Goal: Task Accomplishment & Management: Use online tool/utility

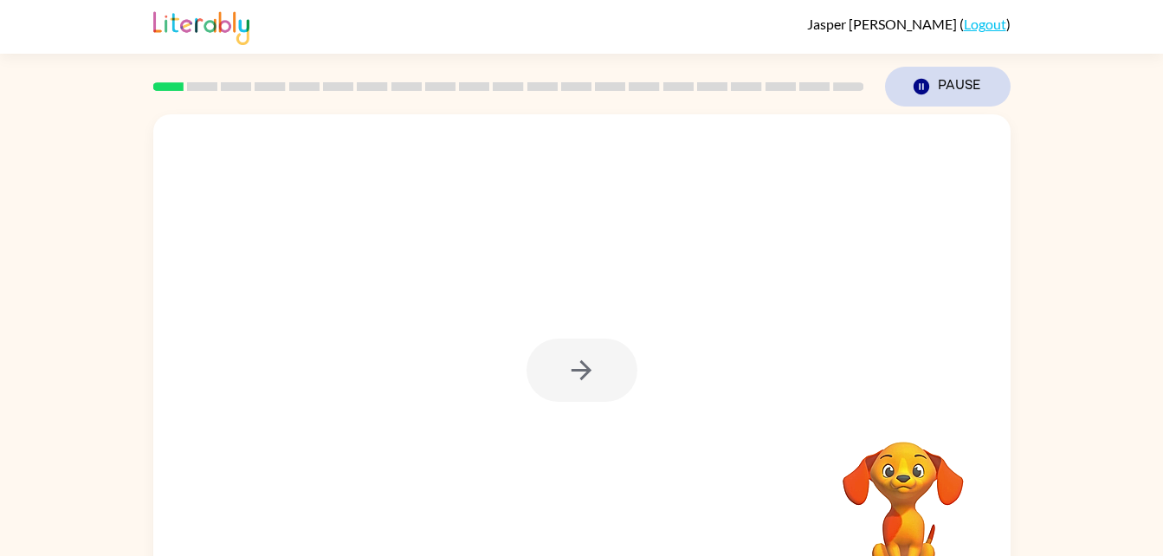
click at [940, 69] on button "Pause Pause" at bounding box center [948, 87] width 126 height 40
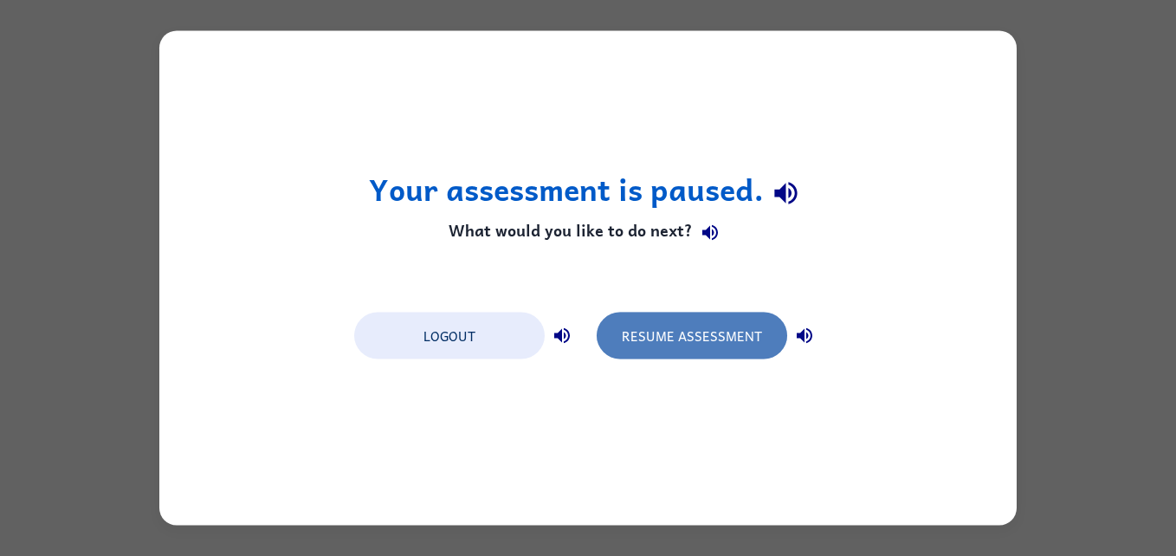
drag, startPoint x: 659, startPoint y: 319, endPoint x: 667, endPoint y: 325, distance: 11.1
click at [667, 325] on button "Resume Assessment" at bounding box center [691, 336] width 190 height 47
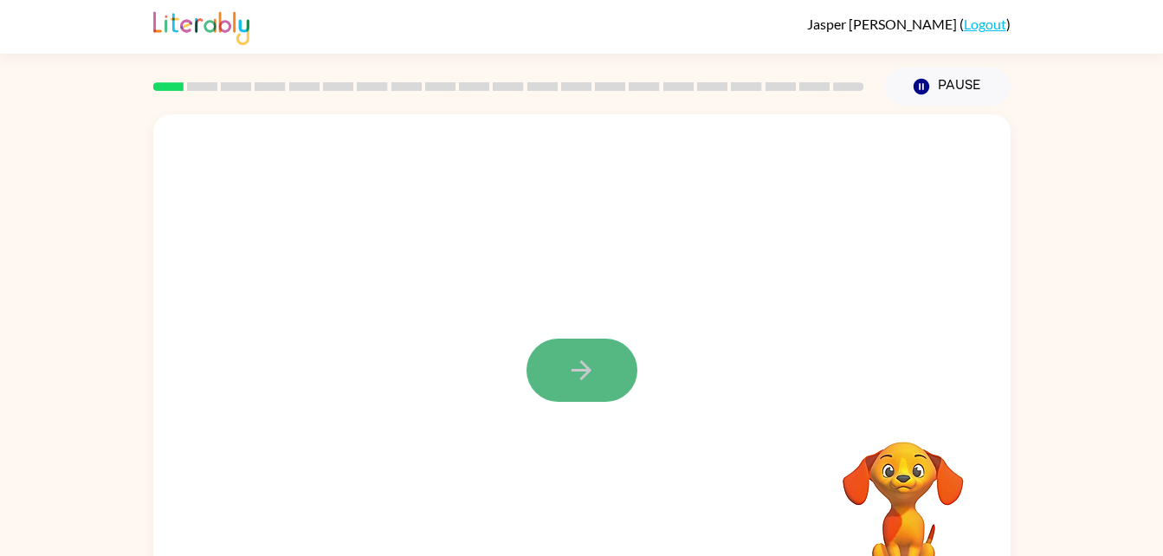
click at [605, 368] on button "button" at bounding box center [581, 369] width 111 height 63
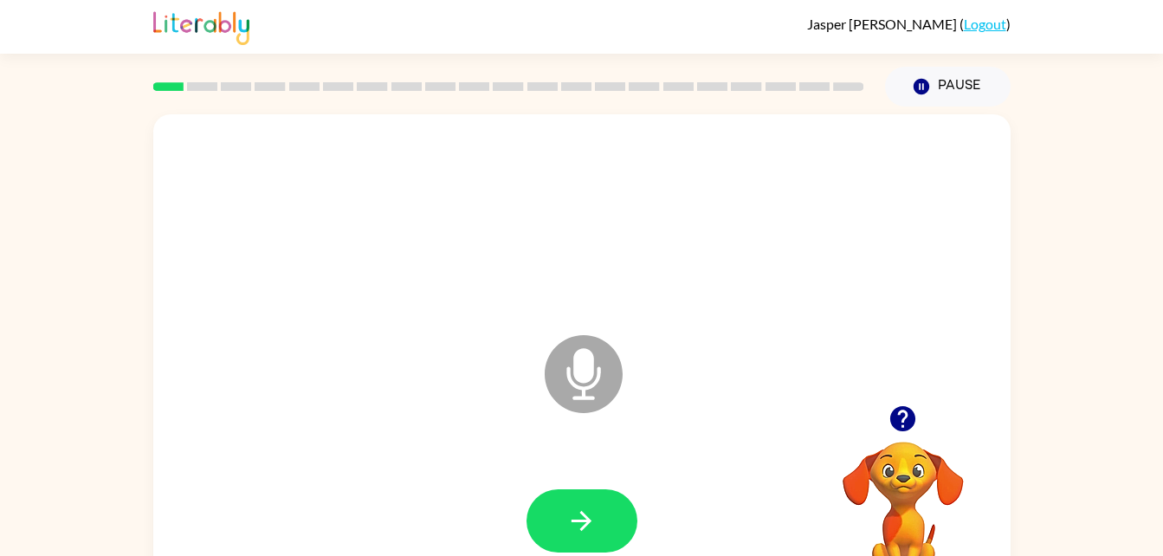
click at [592, 354] on icon "Microphone The Microphone is here when it is your turn to talk" at bounding box center [670, 396] width 260 height 130
drag, startPoint x: 586, startPoint y: 500, endPoint x: 599, endPoint y: 500, distance: 13.0
click at [586, 501] on button "button" at bounding box center [581, 520] width 111 height 63
click at [575, 363] on icon "Microphone The Microphone is here when it is your turn to talk" at bounding box center [670, 396] width 260 height 130
click at [577, 387] on icon "Microphone The Microphone is here when it is your turn to talk" at bounding box center [670, 396] width 260 height 130
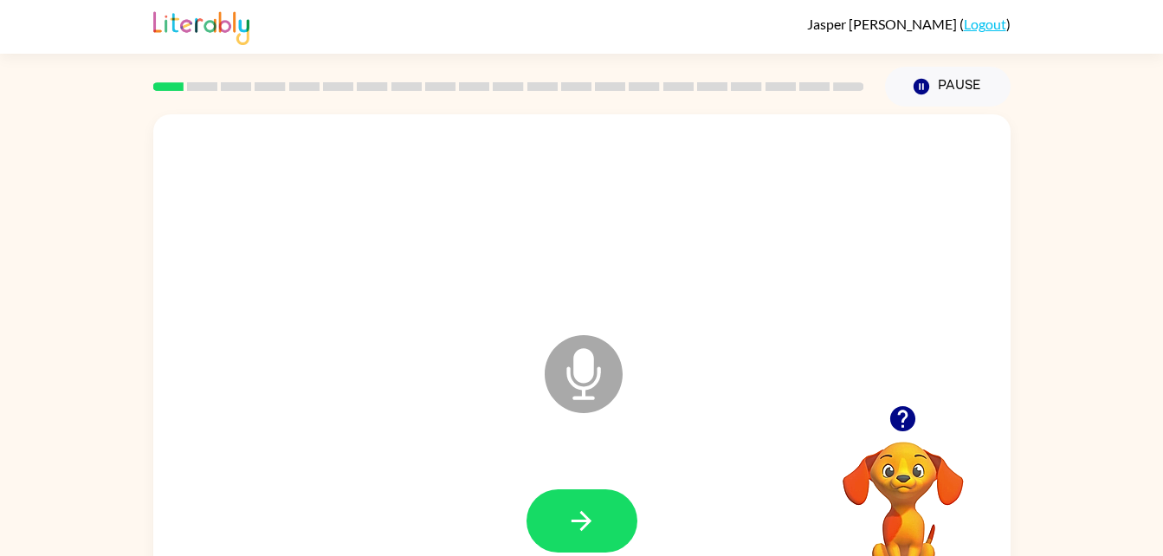
click at [592, 367] on icon "Microphone The Microphone is here when it is your turn to talk" at bounding box center [670, 396] width 260 height 130
click at [592, 370] on icon "Microphone The Microphone is here when it is your turn to talk" at bounding box center [670, 396] width 260 height 130
drag, startPoint x: 369, startPoint y: 178, endPoint x: 364, endPoint y: 197, distance: 19.7
click at [364, 197] on div at bounding box center [582, 220] width 822 height 142
click at [590, 366] on icon "Microphone The Microphone is here when it is your turn to talk" at bounding box center [670, 396] width 260 height 130
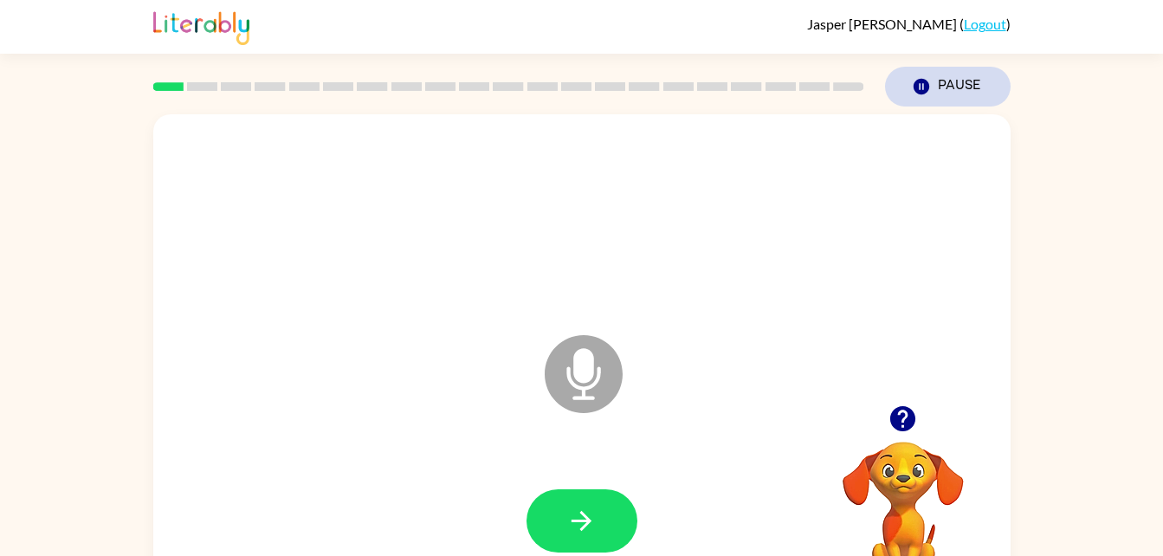
click at [961, 87] on button "Pause Pause" at bounding box center [948, 87] width 126 height 40
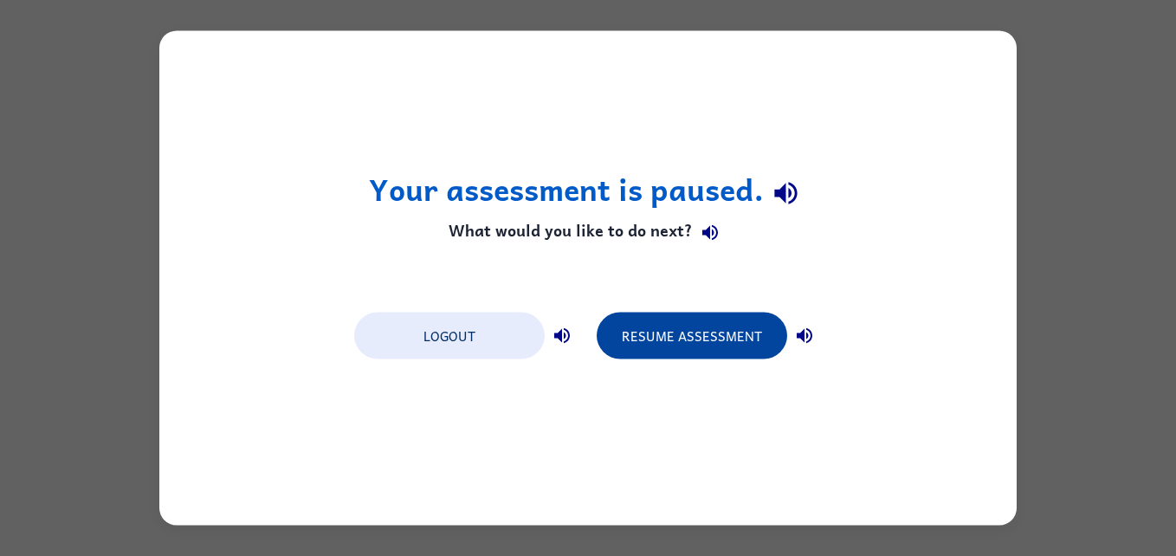
click at [675, 337] on button "Resume Assessment" at bounding box center [691, 336] width 190 height 47
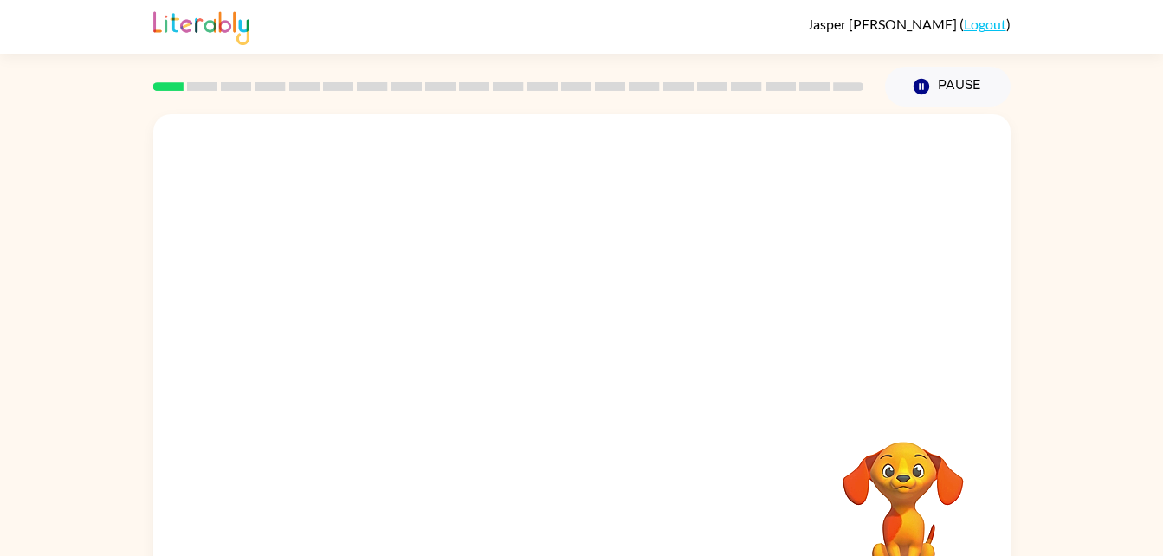
scroll to position [53, 0]
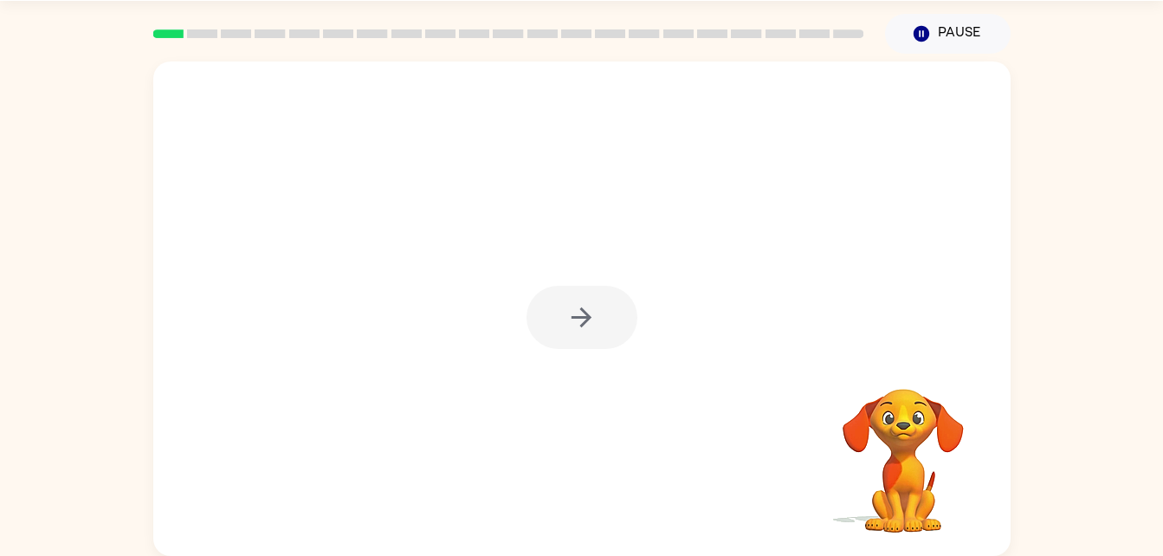
click at [578, 316] on div at bounding box center [581, 317] width 111 height 63
click at [579, 319] on div at bounding box center [581, 317] width 111 height 63
click at [583, 321] on icon "button" at bounding box center [581, 317] width 30 height 30
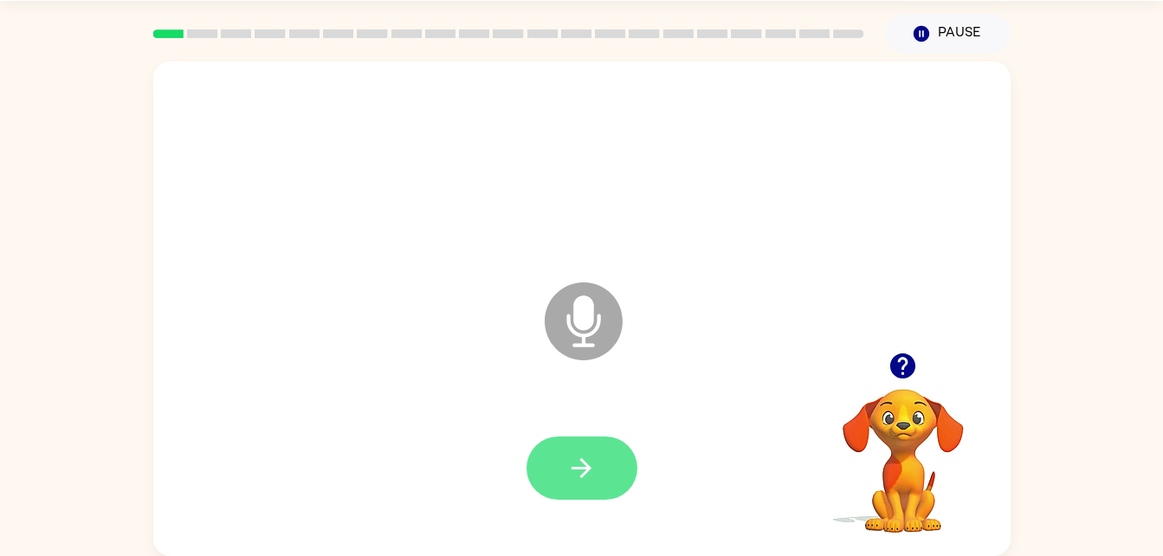
click at [577, 462] on icon "button" at bounding box center [581, 468] width 30 height 30
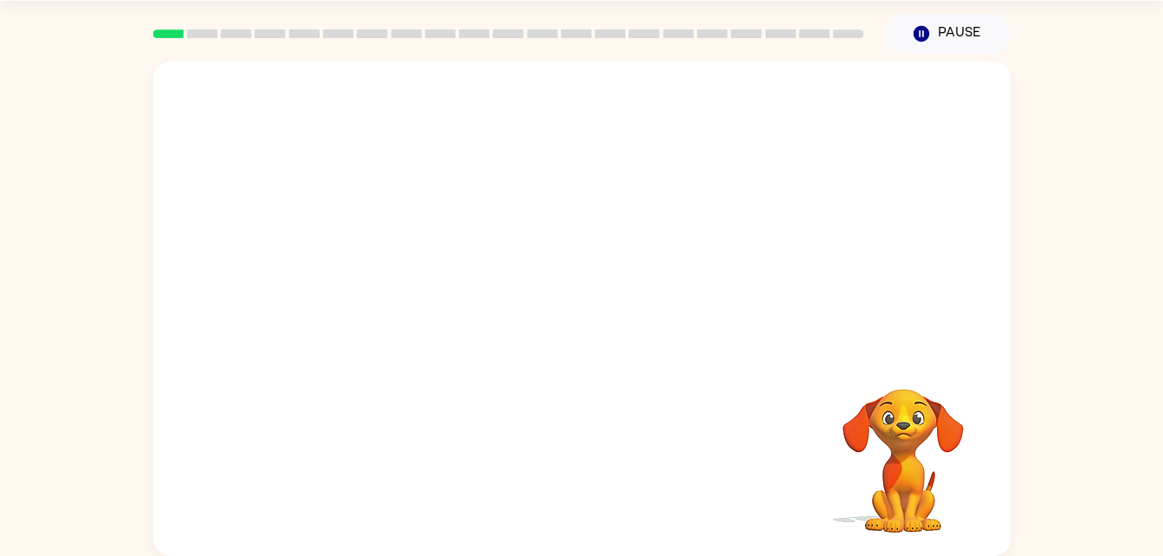
click at [577, 462] on div at bounding box center [582, 468] width 822 height 142
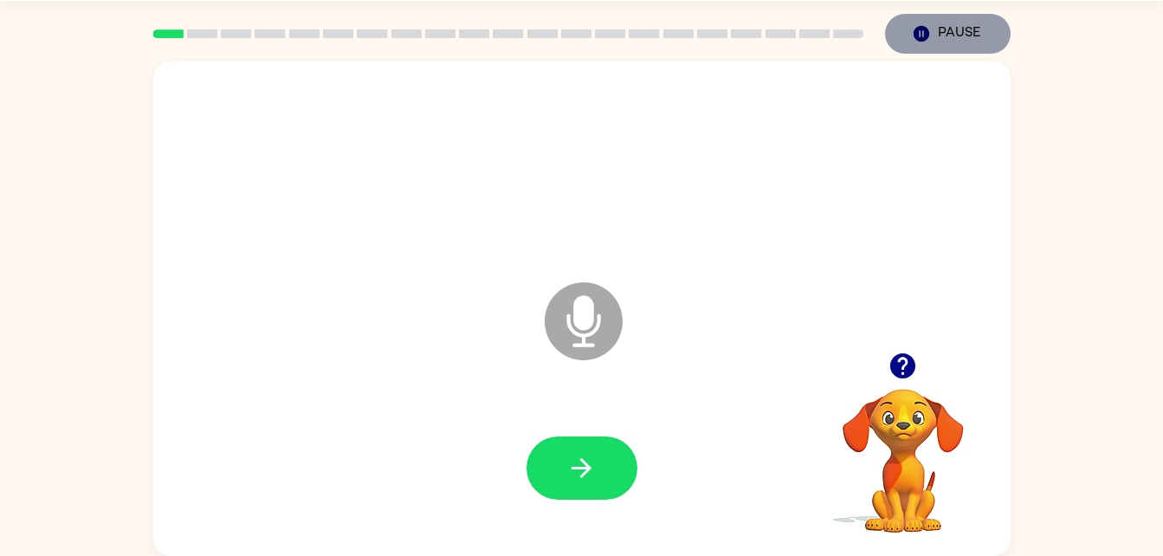
click at [950, 34] on button "Pause Pause" at bounding box center [948, 34] width 126 height 40
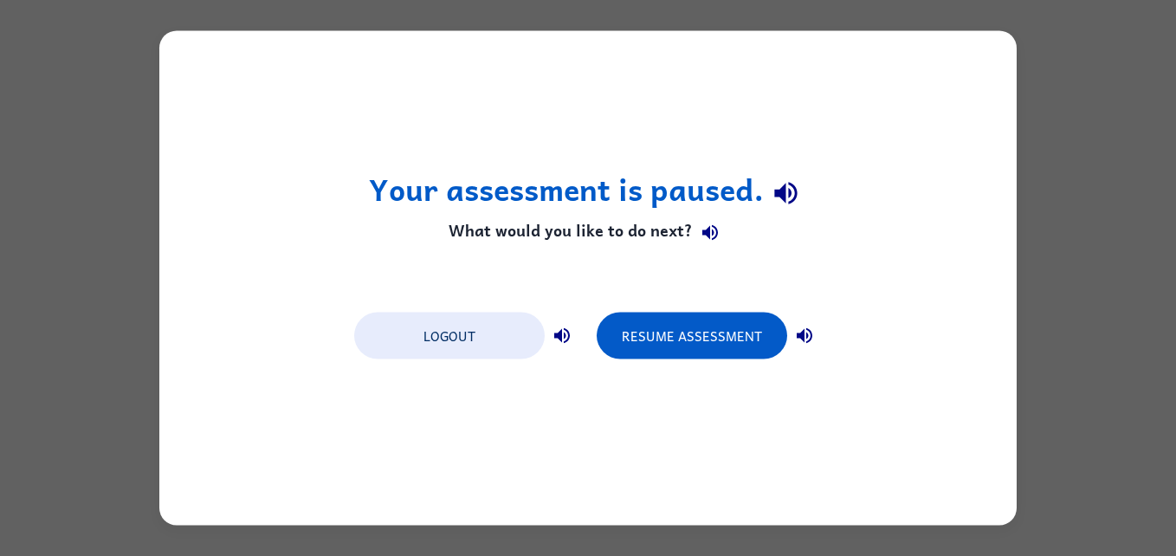
drag, startPoint x: 643, startPoint y: 328, endPoint x: 493, endPoint y: 84, distance: 286.4
click at [493, 84] on div "Your assessment is paused. What would you like to do next? Logout Resume Assess…" at bounding box center [587, 278] width 857 height 494
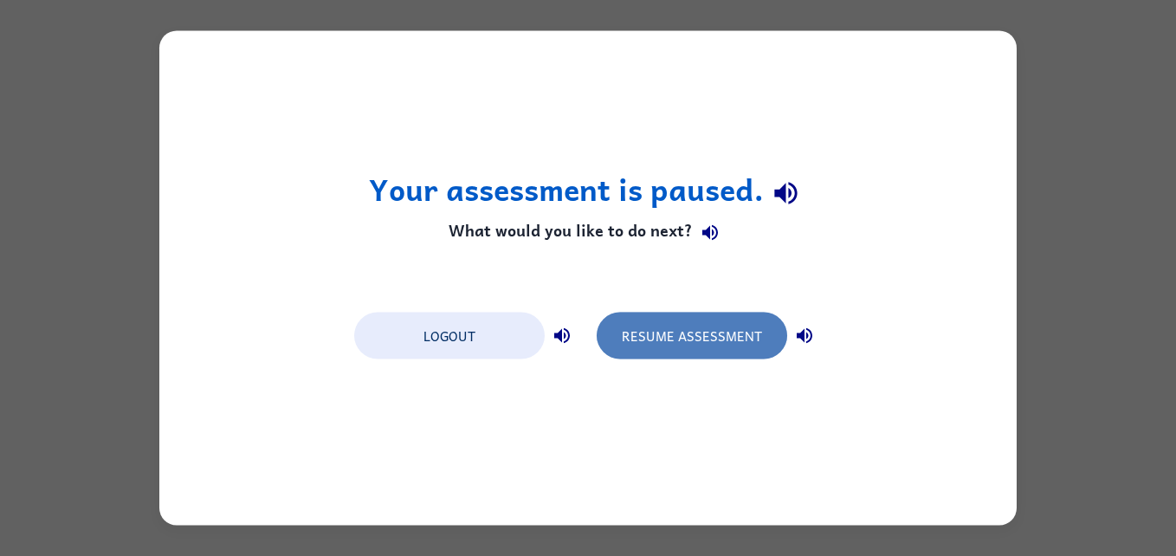
click at [665, 331] on button "Resume Assessment" at bounding box center [691, 336] width 190 height 47
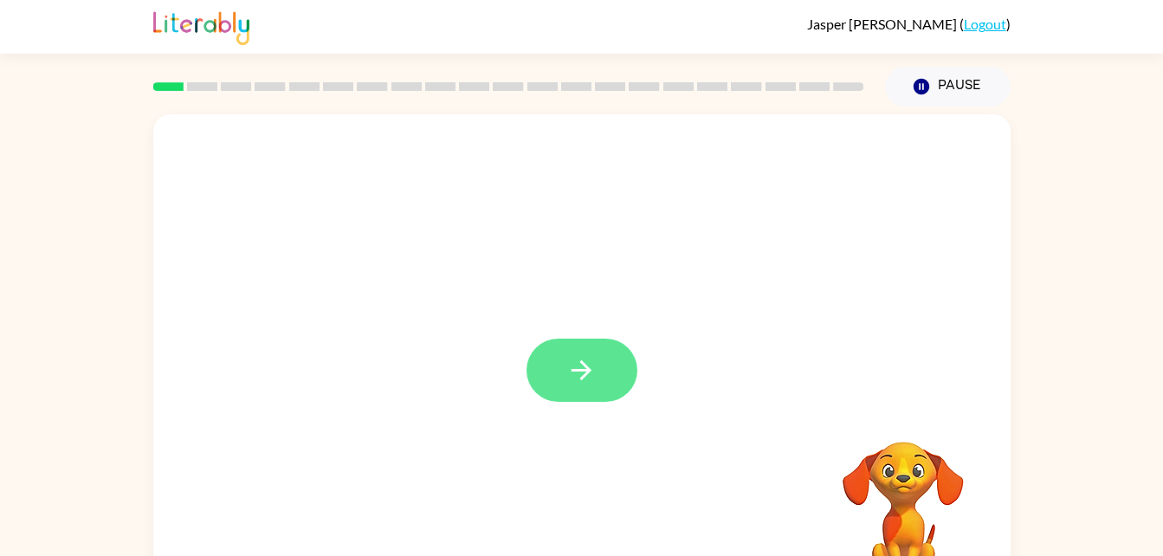
click at [588, 364] on icon "button" at bounding box center [581, 370] width 30 height 30
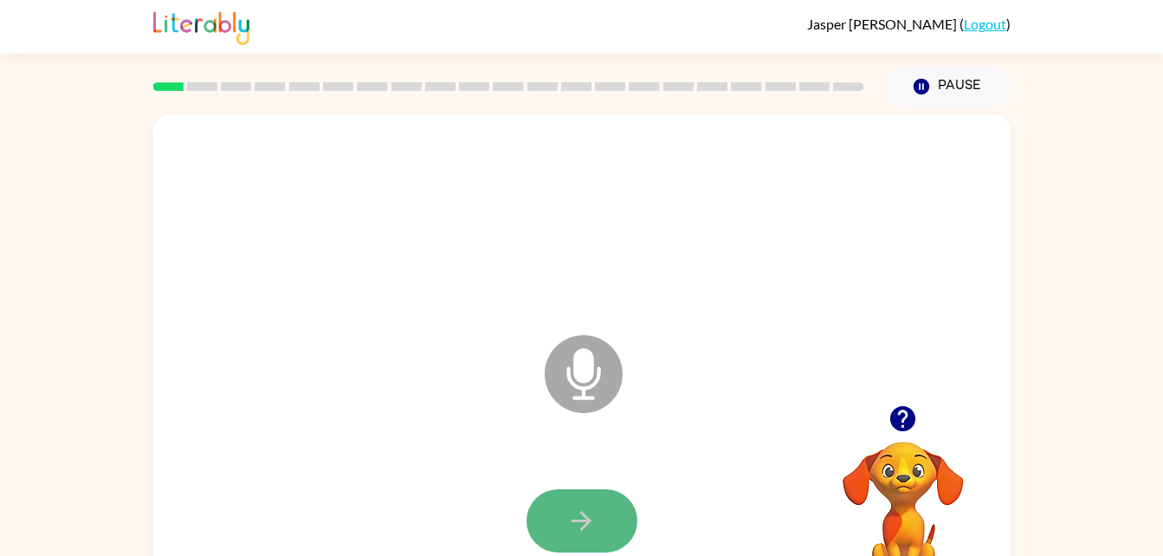
click at [567, 539] on button "button" at bounding box center [581, 520] width 111 height 63
click at [577, 517] on icon "button" at bounding box center [581, 521] width 30 height 30
click at [544, 517] on button "button" at bounding box center [581, 520] width 111 height 63
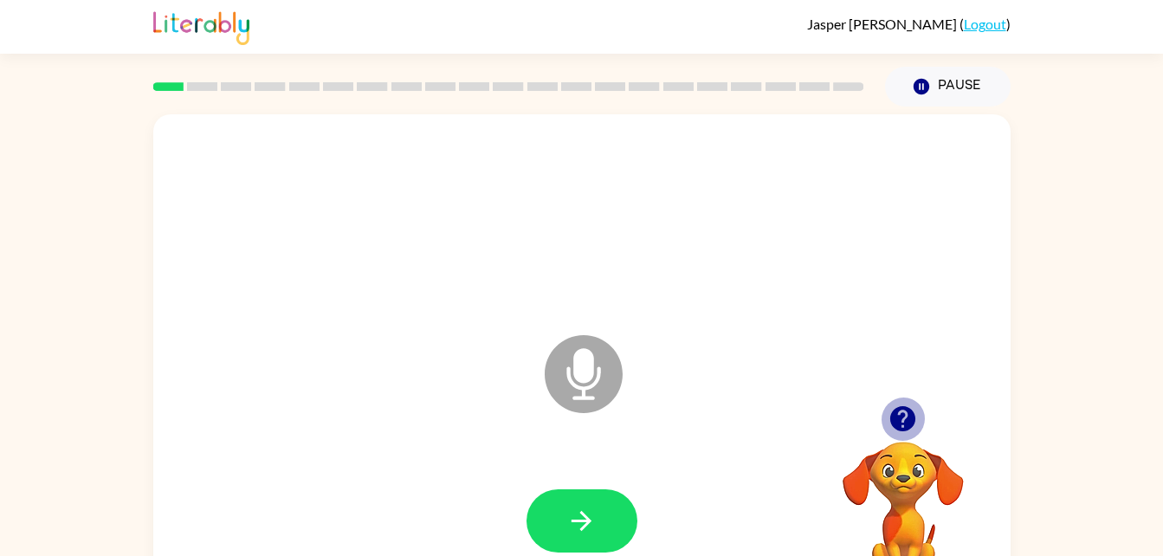
click at [908, 415] on icon "button" at bounding box center [902, 418] width 25 height 25
click at [591, 374] on icon "Microphone The Microphone is here when it is your turn to talk" at bounding box center [670, 396] width 260 height 130
click at [570, 373] on icon "Microphone The Microphone is here when it is your turn to talk" at bounding box center [670, 396] width 260 height 130
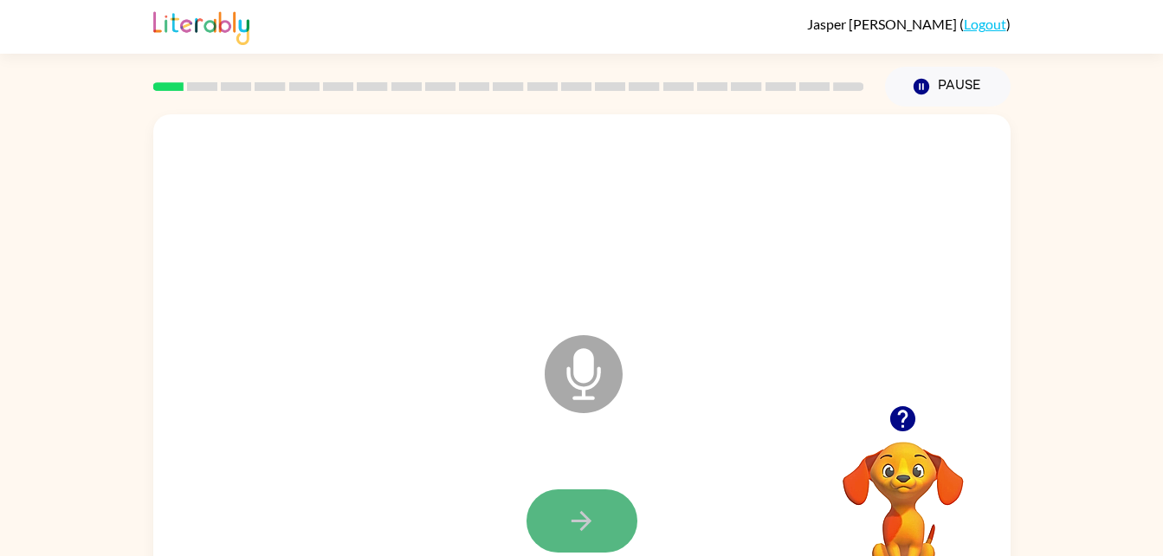
click at [552, 530] on button "button" at bounding box center [581, 520] width 111 height 63
click at [581, 354] on icon "Microphone The Microphone is here when it is your turn to talk" at bounding box center [670, 396] width 260 height 130
click at [578, 401] on icon at bounding box center [584, 374] width 78 height 78
click at [583, 359] on icon "Microphone The Microphone is here when it is your turn to talk" at bounding box center [670, 396] width 260 height 130
click at [549, 485] on div at bounding box center [582, 521] width 822 height 142
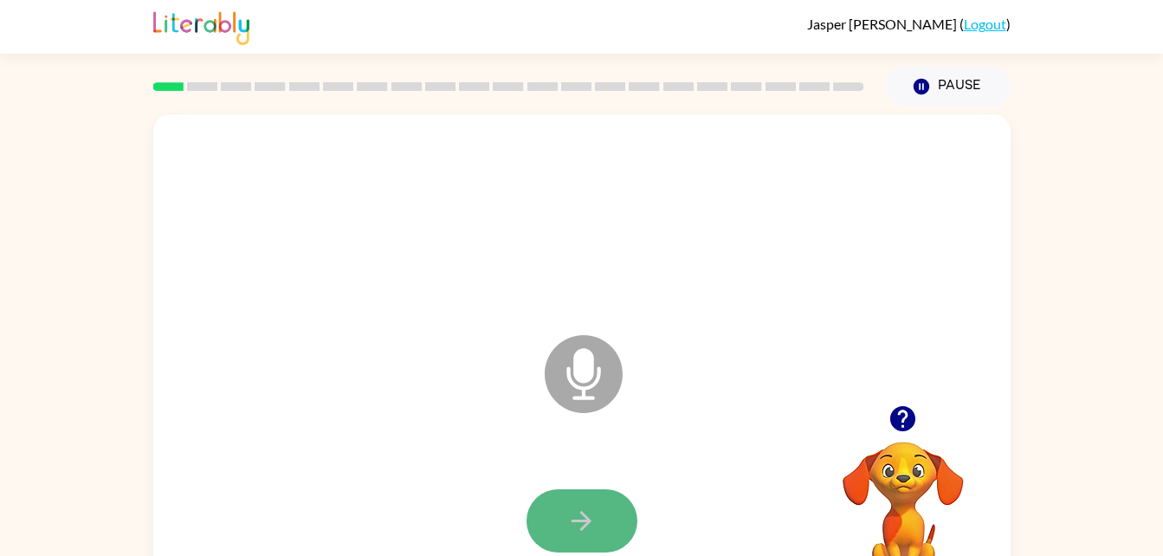
click at [548, 520] on button "button" at bounding box center [581, 520] width 111 height 63
click at [547, 513] on button "button" at bounding box center [581, 520] width 111 height 63
drag, startPoint x: 577, startPoint y: 372, endPoint x: 575, endPoint y: 426, distance: 53.7
click at [583, 395] on icon "Microphone The Microphone is here when it is your turn to talk" at bounding box center [670, 396] width 260 height 130
click at [585, 512] on icon "button" at bounding box center [581, 521] width 30 height 30
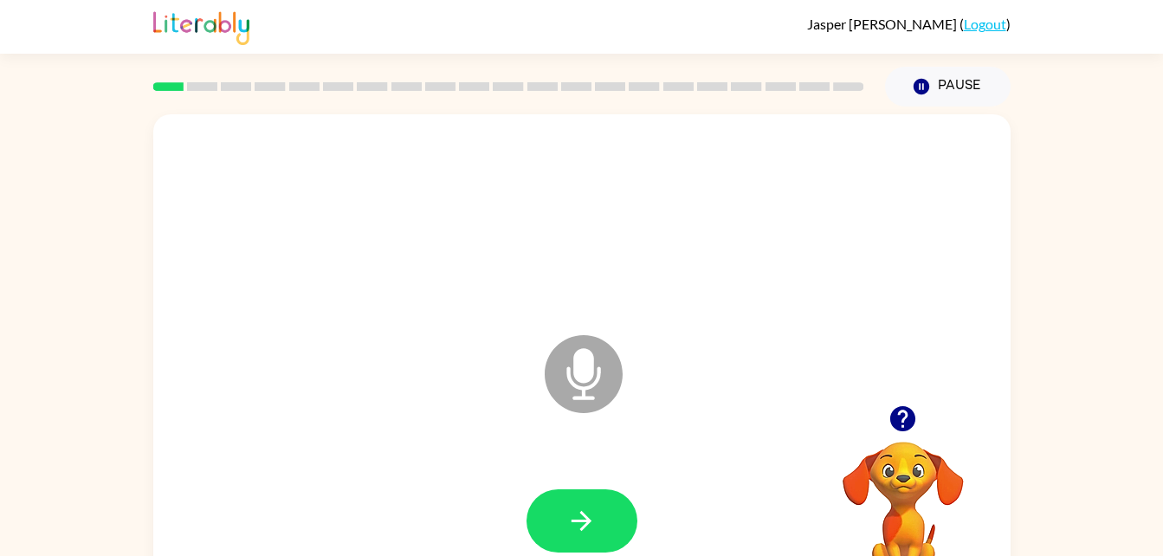
click at [583, 371] on icon "Microphone The Microphone is here when it is your turn to talk" at bounding box center [670, 396] width 260 height 130
click at [569, 506] on icon "button" at bounding box center [581, 521] width 30 height 30
click at [559, 347] on icon at bounding box center [584, 374] width 78 height 78
click at [598, 540] on button "button" at bounding box center [581, 520] width 111 height 63
click at [599, 387] on icon at bounding box center [584, 374] width 78 height 78
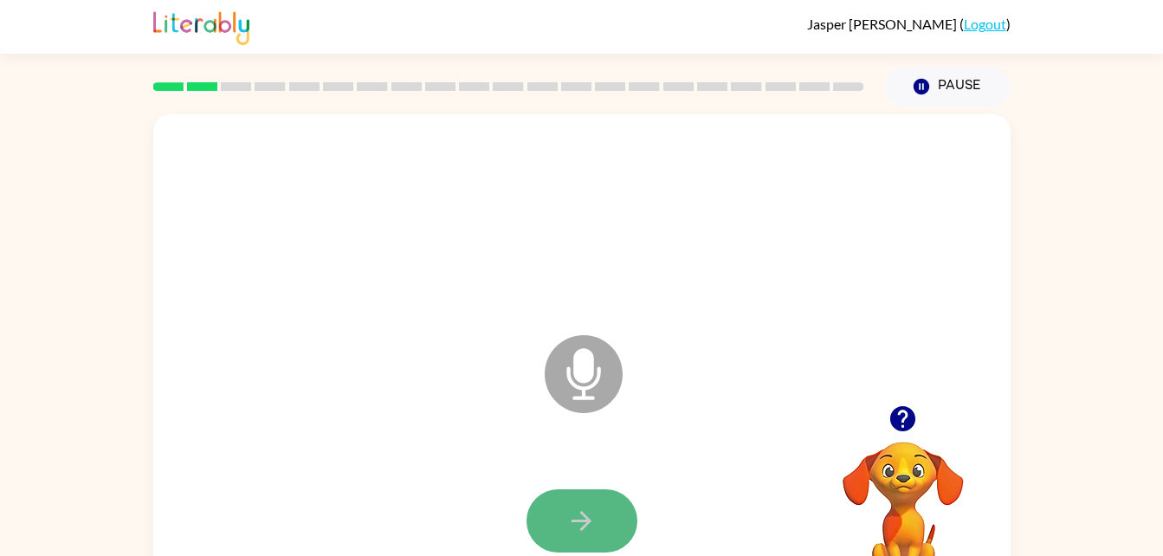
click at [579, 521] on icon "button" at bounding box center [581, 521] width 20 height 20
click at [605, 374] on icon at bounding box center [584, 374] width 78 height 78
click at [553, 497] on button "button" at bounding box center [581, 520] width 111 height 63
click at [583, 378] on icon "Microphone The Microphone is here when it is your turn to talk" at bounding box center [670, 396] width 260 height 130
click at [575, 518] on icon "button" at bounding box center [581, 521] width 30 height 30
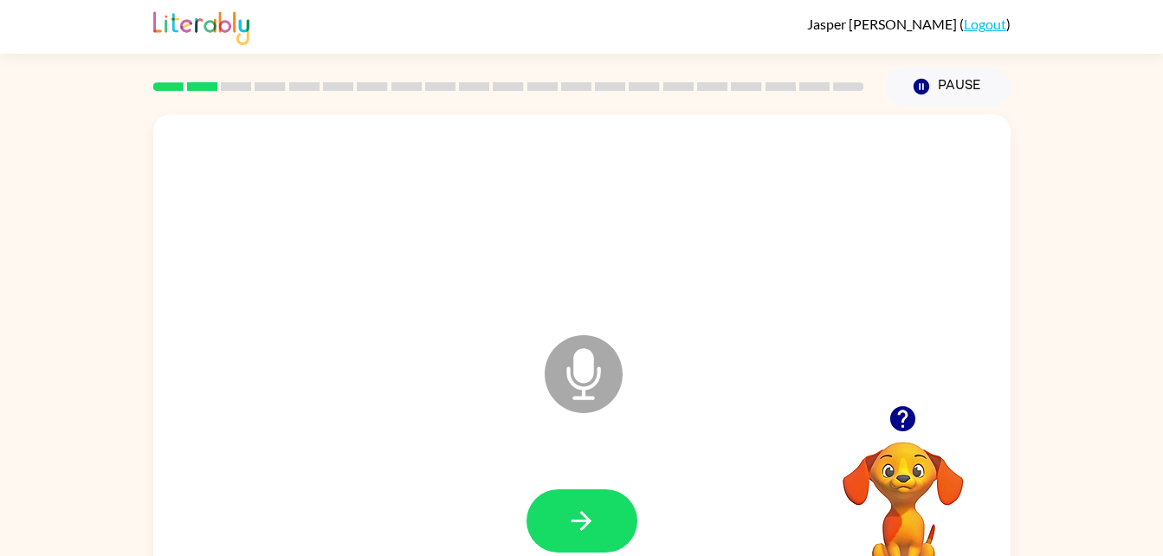
click at [615, 361] on icon at bounding box center [584, 374] width 78 height 78
click at [589, 542] on button "button" at bounding box center [581, 520] width 111 height 63
click at [609, 383] on icon at bounding box center [584, 374] width 78 height 78
click at [551, 489] on button "button" at bounding box center [581, 520] width 111 height 63
drag, startPoint x: 854, startPoint y: 500, endPoint x: 813, endPoint y: 479, distance: 46.1
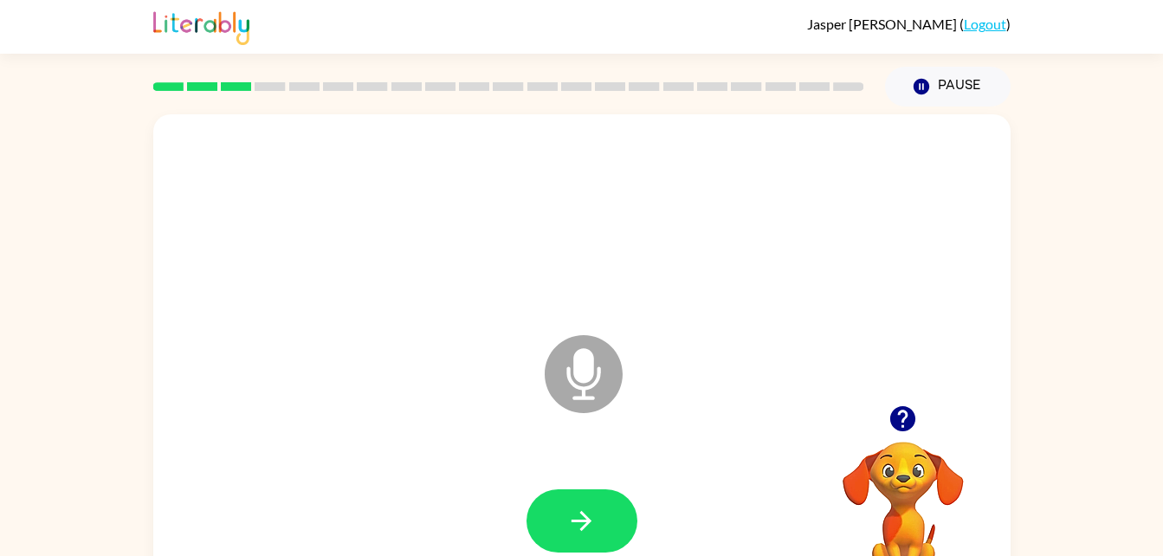
click at [813, 479] on div "Microphone The Microphone is here when it is your turn to talk Your browser mus…" at bounding box center [581, 361] width 857 height 494
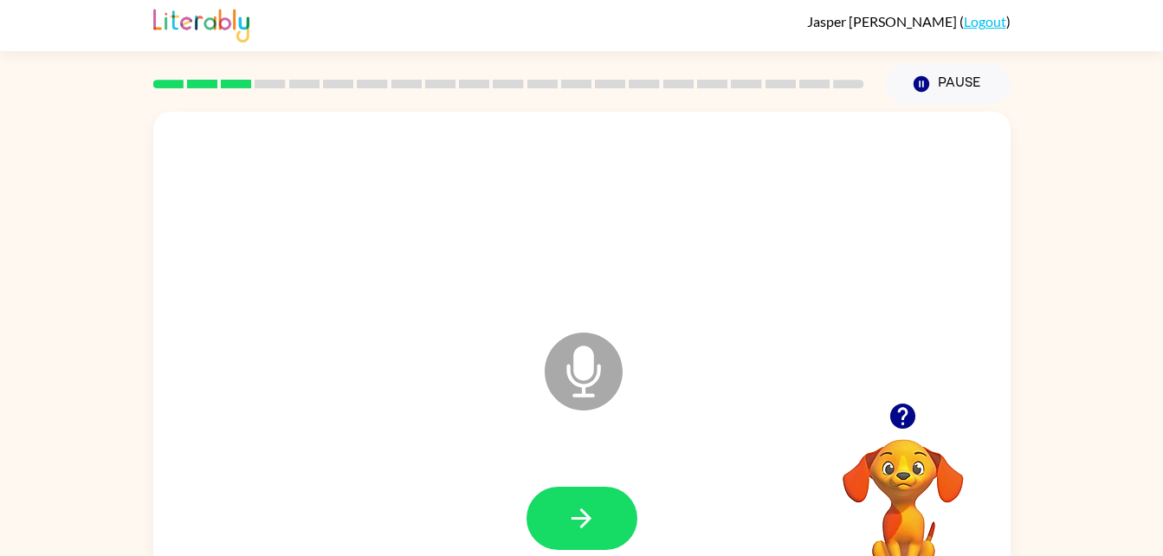
click at [536, 58] on div at bounding box center [509, 84] width 732 height 61
drag, startPoint x: 592, startPoint y: 537, endPoint x: 607, endPoint y: 529, distance: 16.7
click at [607, 529] on button "button" at bounding box center [581, 518] width 111 height 63
click at [894, 403] on icon "button" at bounding box center [902, 416] width 30 height 30
drag, startPoint x: 599, startPoint y: 405, endPoint x: 606, endPoint y: 322, distance: 83.4
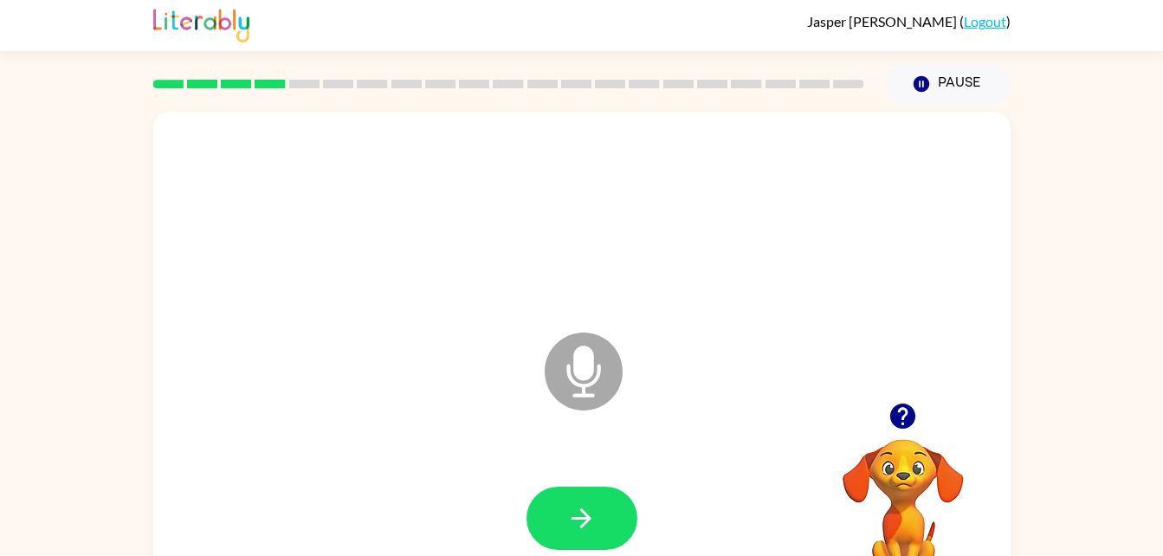
click at [606, 318] on div "Microphone The Microphone is here when it is your turn to talk" at bounding box center [540, 328] width 739 height 62
drag, startPoint x: 605, startPoint y: 357, endPoint x: 630, endPoint y: 383, distance: 36.1
click at [629, 379] on icon "Microphone The Microphone is here when it is your turn to talk" at bounding box center [670, 393] width 260 height 130
click at [594, 506] on icon "button" at bounding box center [581, 518] width 30 height 30
drag, startPoint x: 594, startPoint y: 368, endPoint x: 590, endPoint y: 396, distance: 28.8
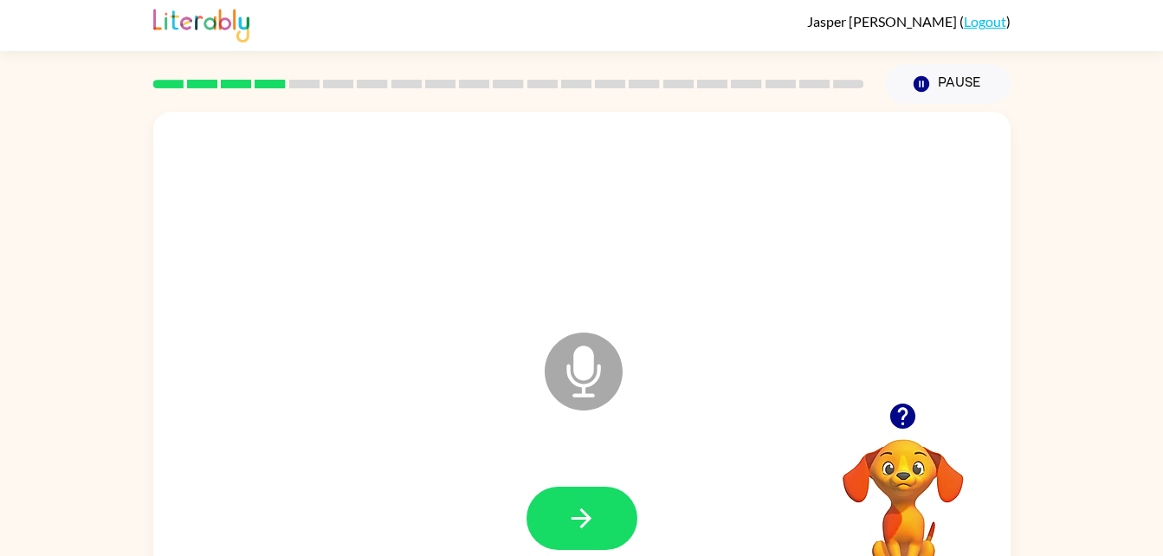
click at [591, 396] on icon "Microphone The Microphone is here when it is your turn to talk" at bounding box center [670, 393] width 260 height 130
click at [597, 493] on button "button" at bounding box center [581, 518] width 111 height 63
click at [569, 363] on icon at bounding box center [584, 371] width 78 height 78
click at [563, 500] on button "button" at bounding box center [581, 518] width 111 height 63
click at [593, 345] on icon at bounding box center [584, 371] width 78 height 78
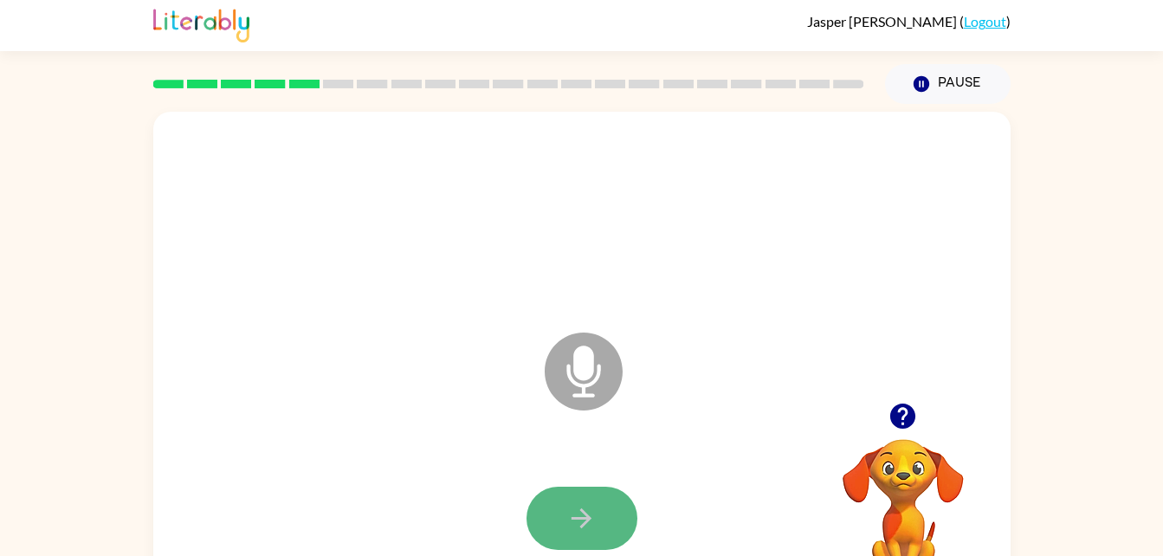
click at [582, 516] on icon "button" at bounding box center [581, 518] width 30 height 30
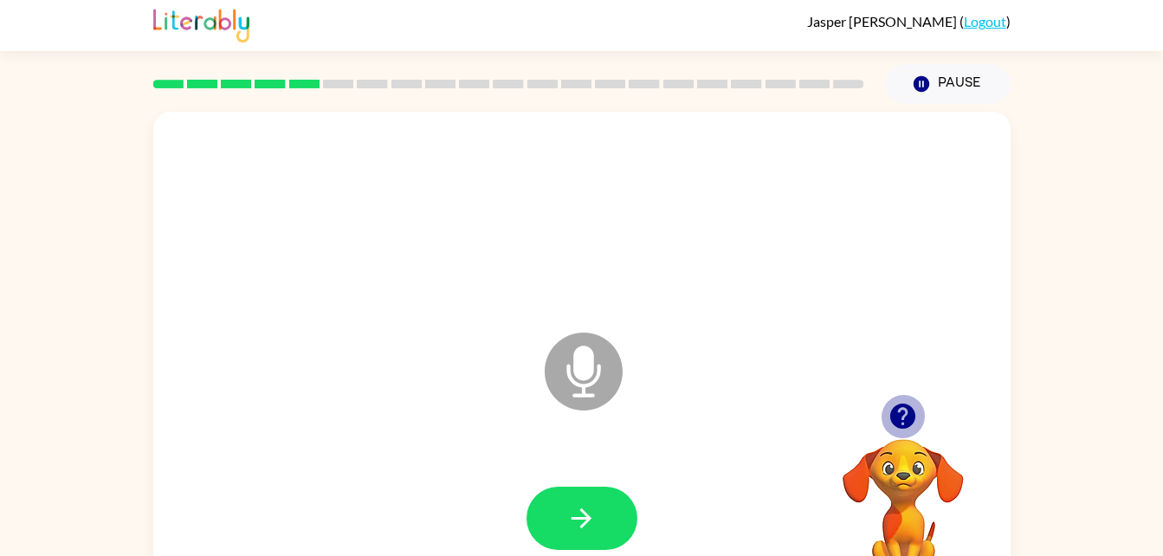
drag, startPoint x: 898, startPoint y: 431, endPoint x: 906, endPoint y: 417, distance: 15.9
click at [900, 429] on icon "button" at bounding box center [902, 416] width 30 height 30
drag, startPoint x: 590, startPoint y: 362, endPoint x: 605, endPoint y: 360, distance: 14.8
click at [605, 360] on icon "Microphone The Microphone is here when it is your turn to talk" at bounding box center [670, 393] width 260 height 130
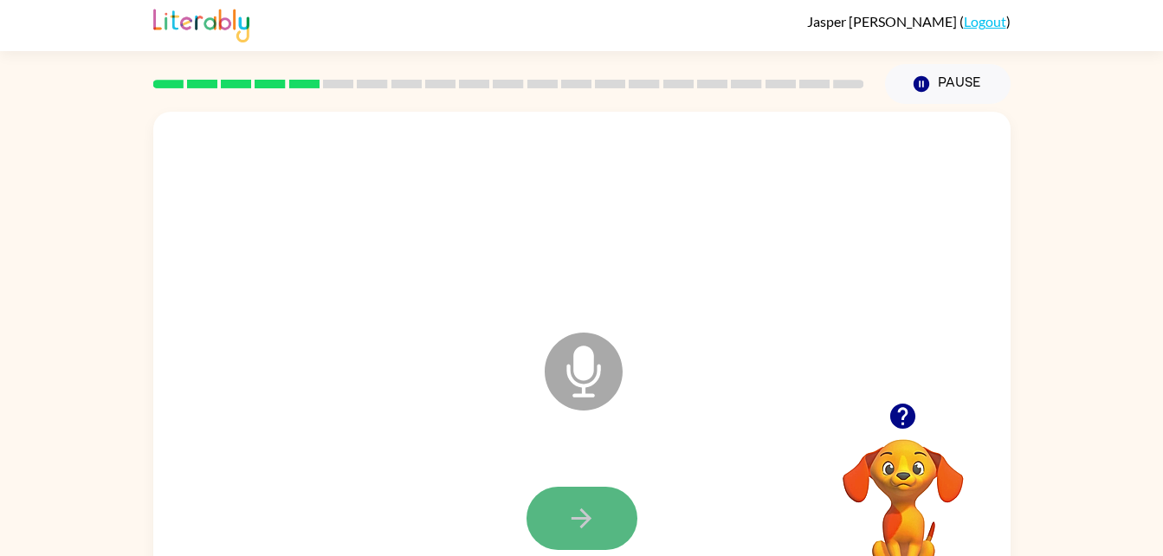
click at [577, 500] on button "button" at bounding box center [581, 518] width 111 height 63
click at [597, 382] on icon at bounding box center [584, 371] width 78 height 78
drag, startPoint x: 543, startPoint y: 517, endPoint x: 537, endPoint y: 494, distance: 23.3
click at [539, 498] on button "button" at bounding box center [581, 518] width 111 height 63
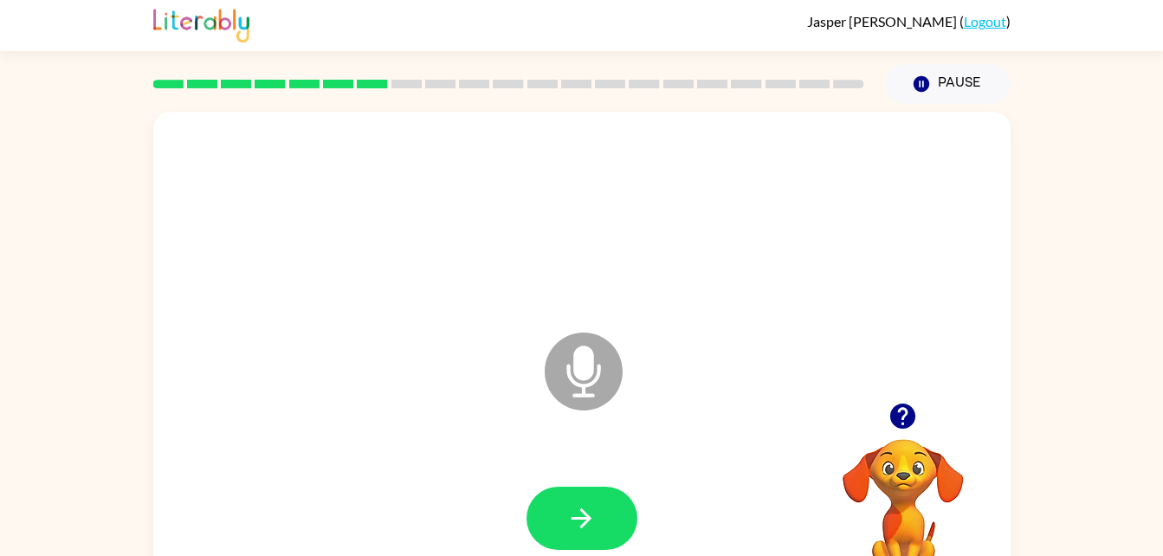
click at [589, 373] on icon "Microphone The Microphone is here when it is your turn to talk" at bounding box center [670, 393] width 260 height 130
click at [559, 514] on button "button" at bounding box center [581, 518] width 111 height 63
click at [596, 352] on icon at bounding box center [584, 371] width 78 height 78
click at [600, 524] on button "button" at bounding box center [581, 518] width 111 height 63
drag, startPoint x: 616, startPoint y: 357, endPoint x: 629, endPoint y: 342, distance: 19.6
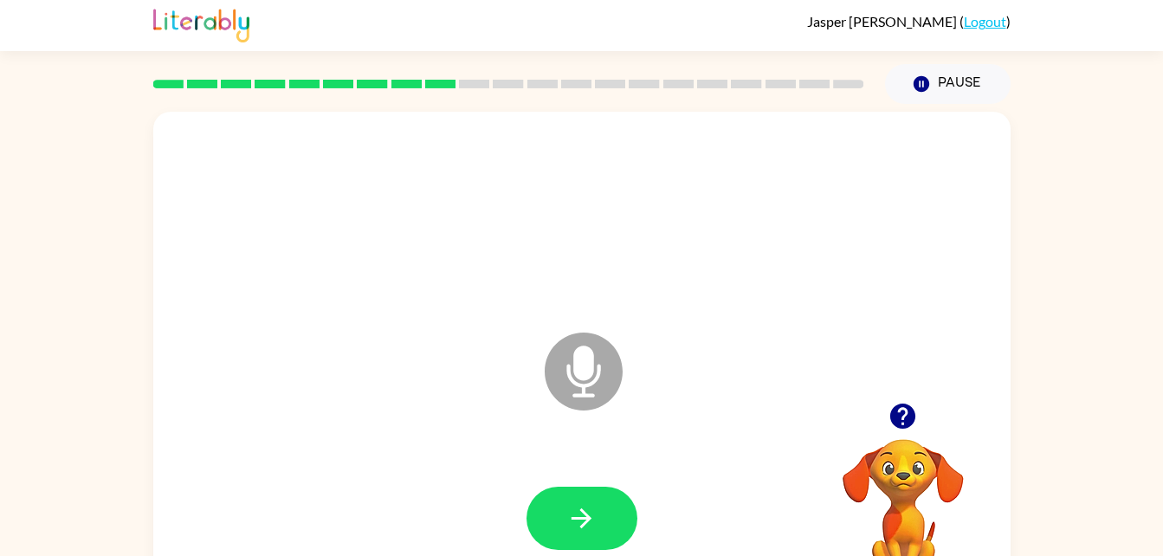
click at [623, 348] on icon "Microphone The Microphone is here when it is your turn to talk" at bounding box center [670, 393] width 260 height 130
click at [578, 480] on div at bounding box center [582, 519] width 822 height 142
click at [613, 528] on button "button" at bounding box center [581, 518] width 111 height 63
drag, startPoint x: 902, startPoint y: 420, endPoint x: 906, endPoint y: 411, distance: 9.3
click at [905, 412] on icon "button" at bounding box center [902, 416] width 30 height 30
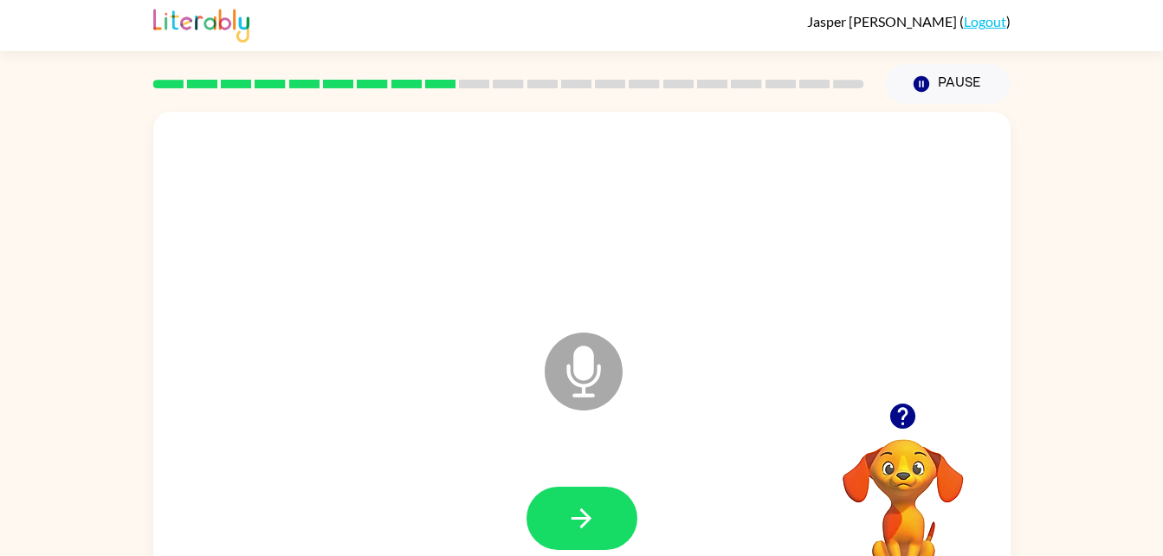
drag, startPoint x: 606, startPoint y: 375, endPoint x: 618, endPoint y: 381, distance: 13.6
click at [618, 381] on icon at bounding box center [584, 371] width 78 height 78
click at [602, 527] on button "button" at bounding box center [581, 518] width 111 height 63
click at [597, 358] on icon at bounding box center [584, 371] width 78 height 78
click at [568, 499] on button "button" at bounding box center [581, 518] width 111 height 63
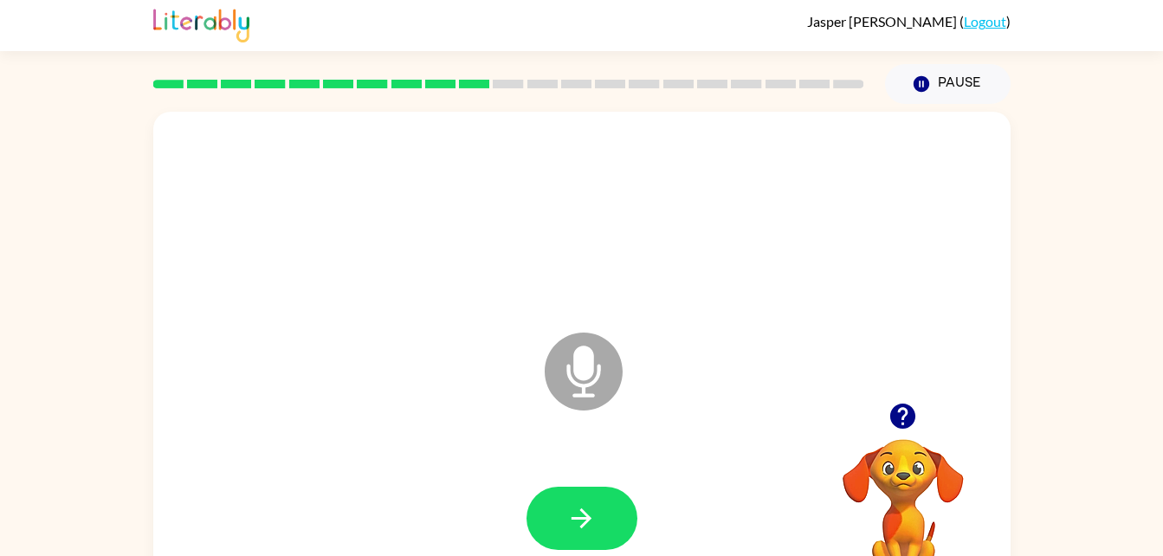
click at [590, 384] on icon "Microphone The Microphone is here when it is your turn to talk" at bounding box center [670, 393] width 260 height 130
click at [601, 521] on button "button" at bounding box center [581, 518] width 111 height 63
click at [583, 356] on icon "Microphone The Microphone is here when it is your turn to talk" at bounding box center [670, 393] width 260 height 130
click at [590, 495] on button "button" at bounding box center [581, 518] width 111 height 63
drag, startPoint x: 604, startPoint y: 358, endPoint x: 641, endPoint y: 326, distance: 48.5
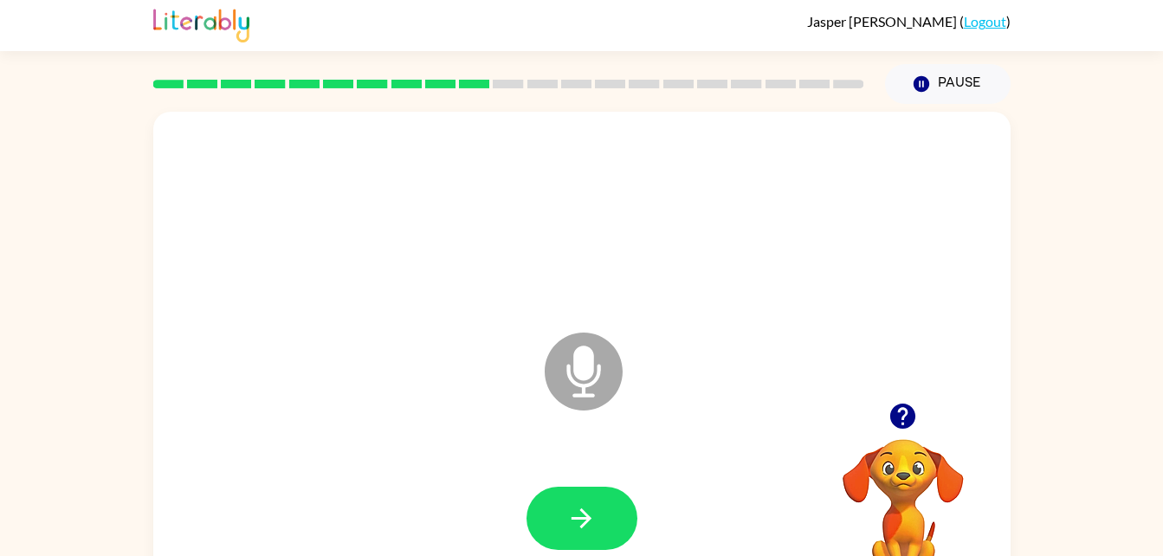
click at [605, 360] on icon at bounding box center [584, 371] width 78 height 78
drag, startPoint x: 546, startPoint y: 512, endPoint x: 553, endPoint y: 525, distance: 14.0
click at [553, 525] on button "button" at bounding box center [581, 518] width 111 height 63
drag, startPoint x: 588, startPoint y: 346, endPoint x: 606, endPoint y: 358, distance: 21.8
click at [606, 358] on icon at bounding box center [584, 371] width 78 height 78
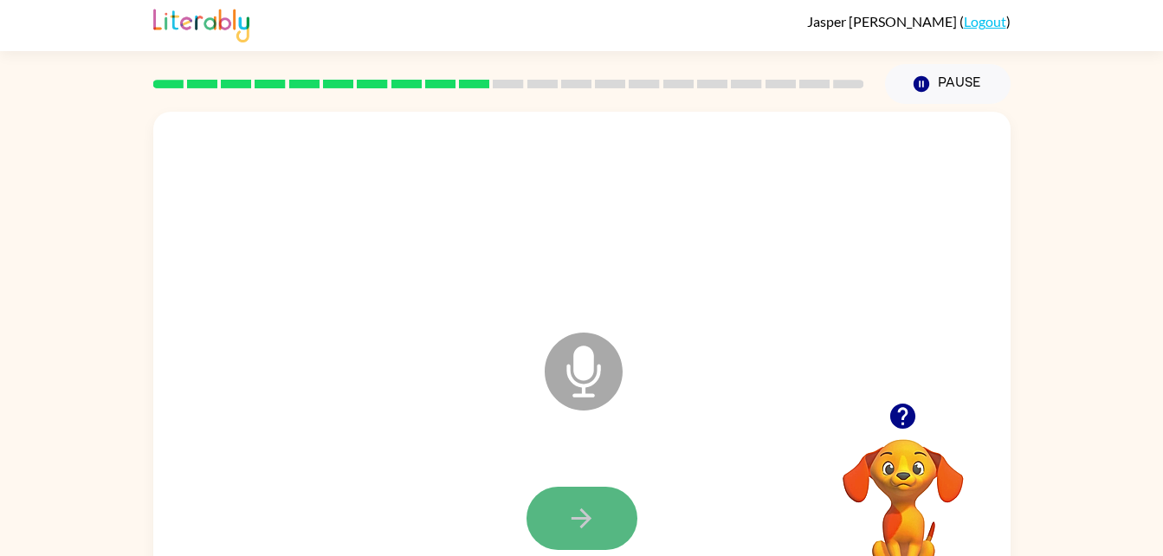
click at [541, 530] on button "button" at bounding box center [581, 518] width 111 height 63
click at [582, 370] on icon "Microphone The Microphone is here when it is your turn to talk" at bounding box center [670, 393] width 260 height 130
click at [583, 541] on button "button" at bounding box center [581, 518] width 111 height 63
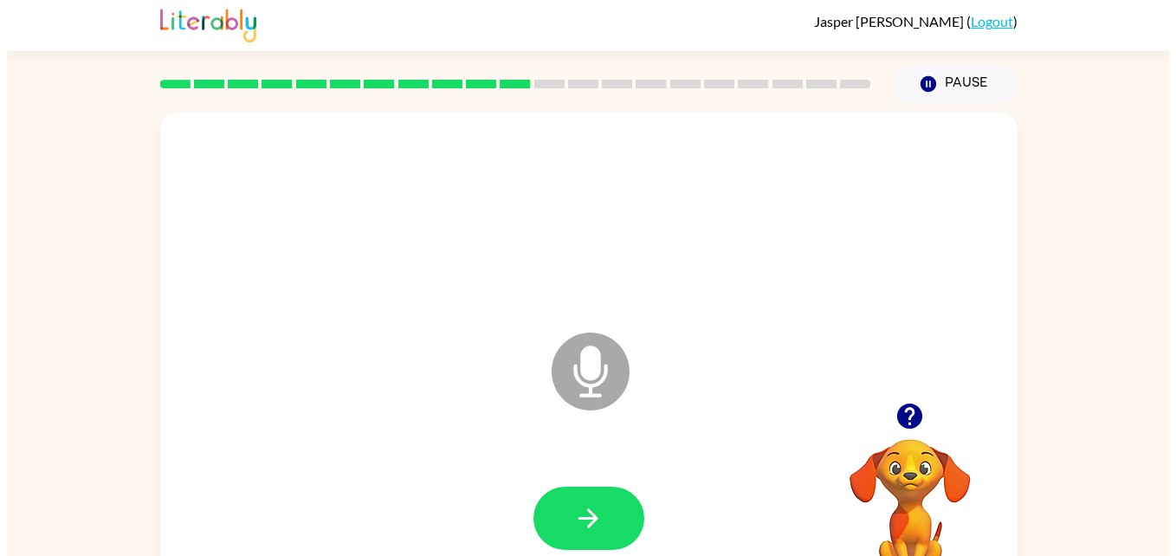
scroll to position [0, 0]
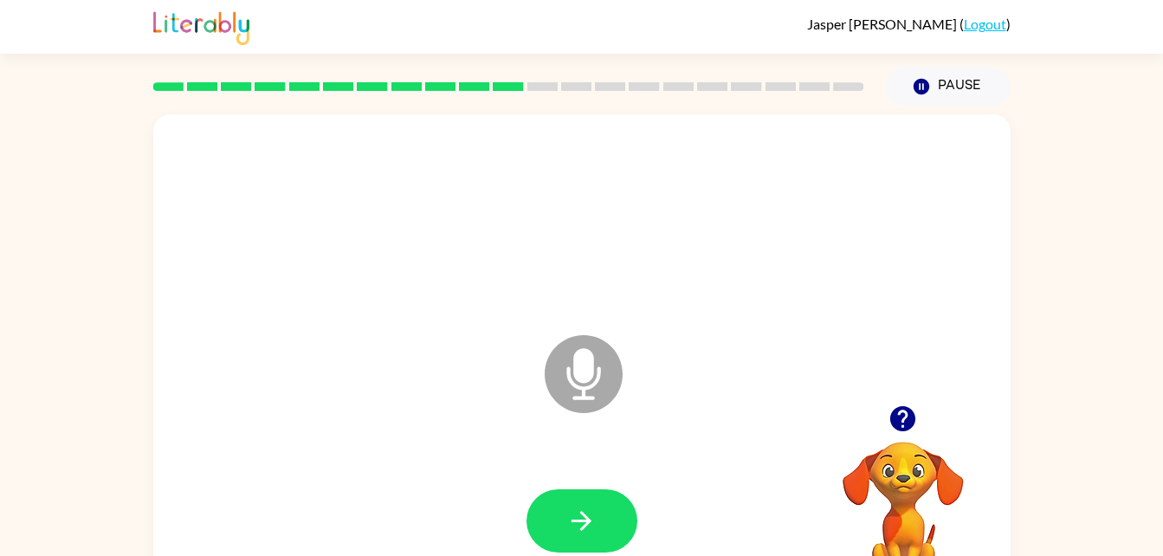
click at [609, 373] on icon at bounding box center [584, 374] width 78 height 78
drag, startPoint x: 584, startPoint y: 526, endPoint x: 601, endPoint y: 470, distance: 58.6
click at [585, 526] on icon "button" at bounding box center [581, 521] width 20 height 20
drag, startPoint x: 583, startPoint y: 359, endPoint x: 590, endPoint y: 367, distance: 10.4
click at [590, 367] on icon "Microphone The Microphone is here when it is your turn to talk" at bounding box center [670, 396] width 260 height 130
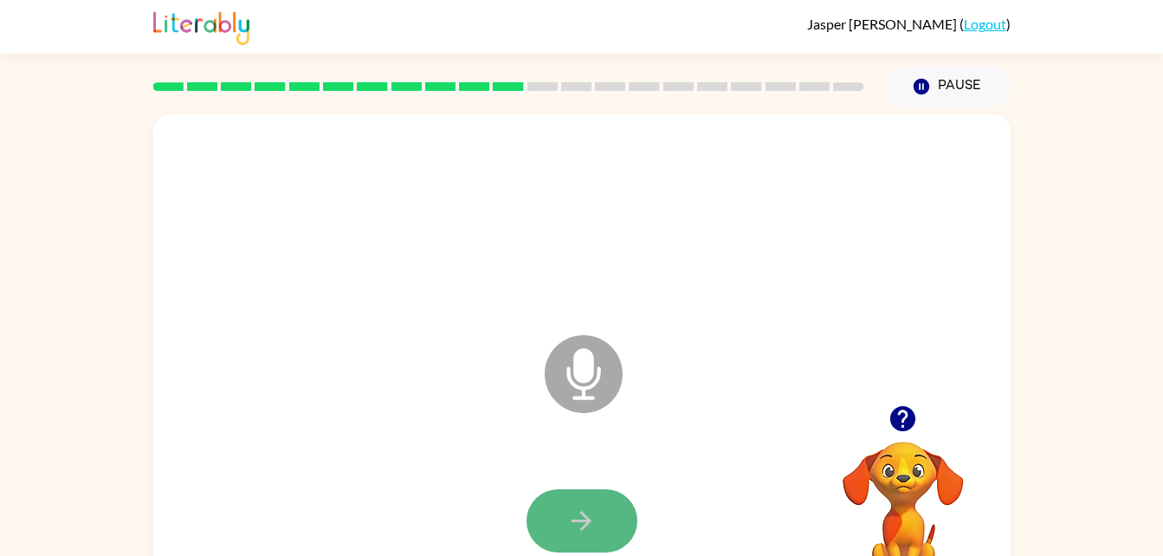
click at [603, 499] on button "button" at bounding box center [581, 520] width 111 height 63
drag, startPoint x: 609, startPoint y: 367, endPoint x: 632, endPoint y: 363, distance: 22.9
click at [632, 363] on icon "Microphone The Microphone is here when it is your turn to talk" at bounding box center [670, 396] width 260 height 130
click at [590, 525] on icon "button" at bounding box center [581, 521] width 30 height 30
click at [610, 349] on icon at bounding box center [584, 374] width 78 height 78
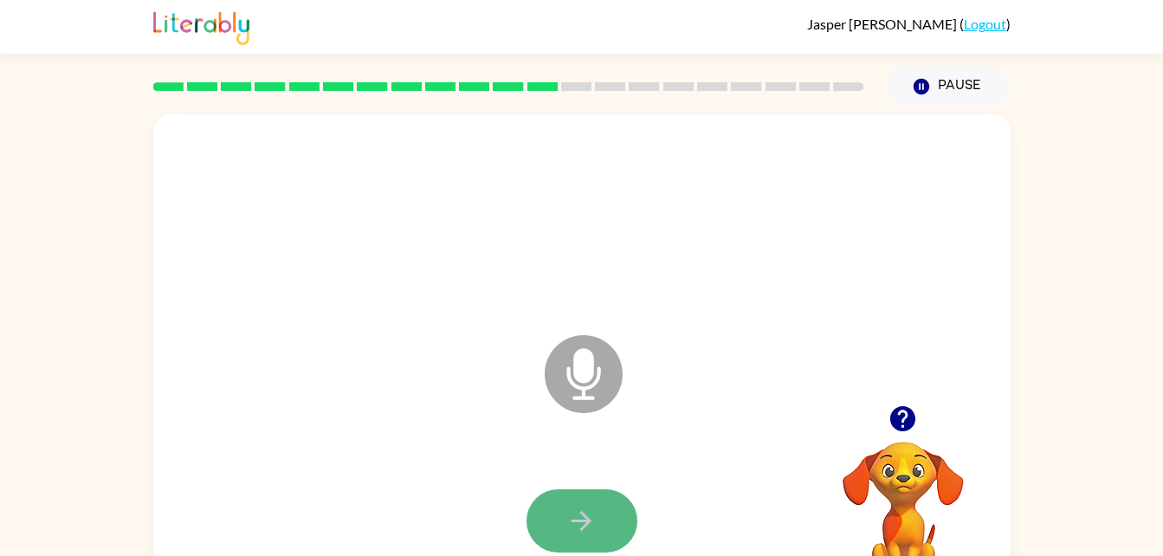
click at [587, 530] on icon "button" at bounding box center [581, 521] width 30 height 30
drag, startPoint x: 566, startPoint y: 358, endPoint x: 554, endPoint y: 396, distance: 40.0
click at [554, 396] on icon at bounding box center [584, 374] width 78 height 78
click at [553, 514] on button "button" at bounding box center [581, 520] width 111 height 63
click at [605, 367] on icon at bounding box center [584, 374] width 78 height 78
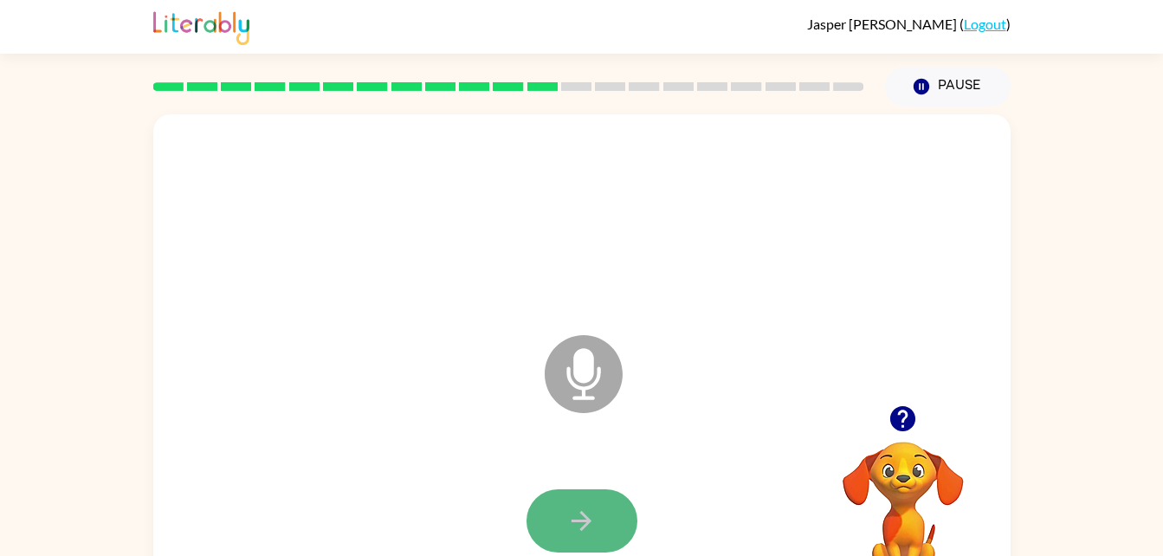
click at [581, 528] on icon "button" at bounding box center [581, 521] width 20 height 20
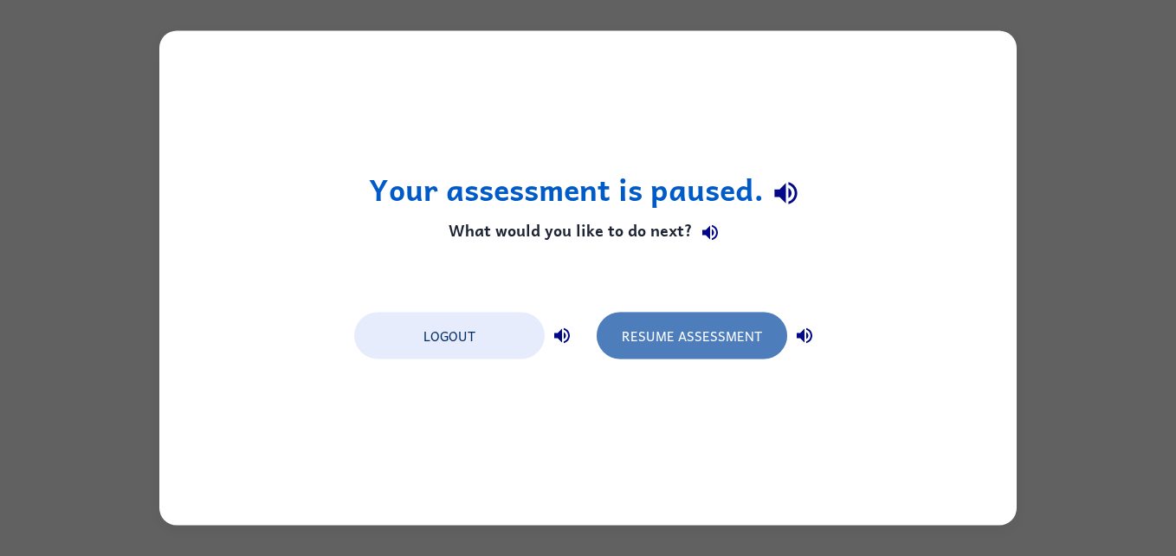
click at [684, 344] on button "Resume Assessment" at bounding box center [691, 336] width 190 height 47
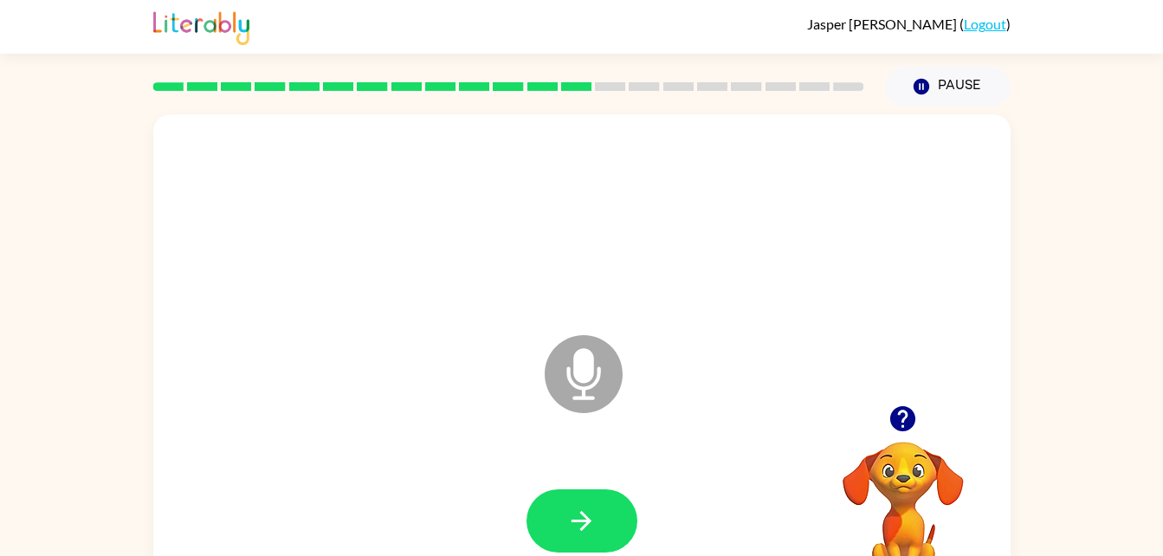
click at [605, 354] on icon at bounding box center [584, 374] width 78 height 78
click at [586, 506] on icon "button" at bounding box center [581, 521] width 30 height 30
click at [594, 367] on icon at bounding box center [584, 374] width 78 height 78
click at [545, 508] on button "button" at bounding box center [581, 520] width 111 height 63
drag, startPoint x: 598, startPoint y: 365, endPoint x: 657, endPoint y: 370, distance: 59.0
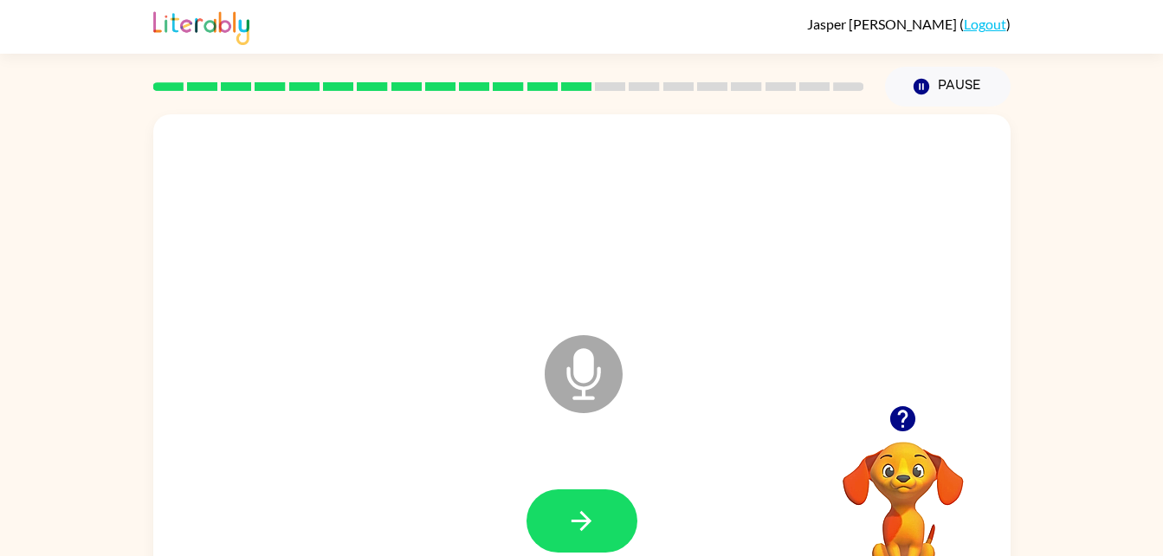
click at [611, 380] on icon at bounding box center [584, 374] width 78 height 78
click at [614, 513] on button "button" at bounding box center [581, 520] width 111 height 63
click at [597, 369] on icon "Microphone The Microphone is here when it is your turn to talk" at bounding box center [670, 396] width 260 height 130
click at [570, 538] on button "button" at bounding box center [581, 520] width 111 height 63
click at [593, 358] on icon "Microphone The Microphone is here when it is your turn to talk" at bounding box center [670, 396] width 260 height 130
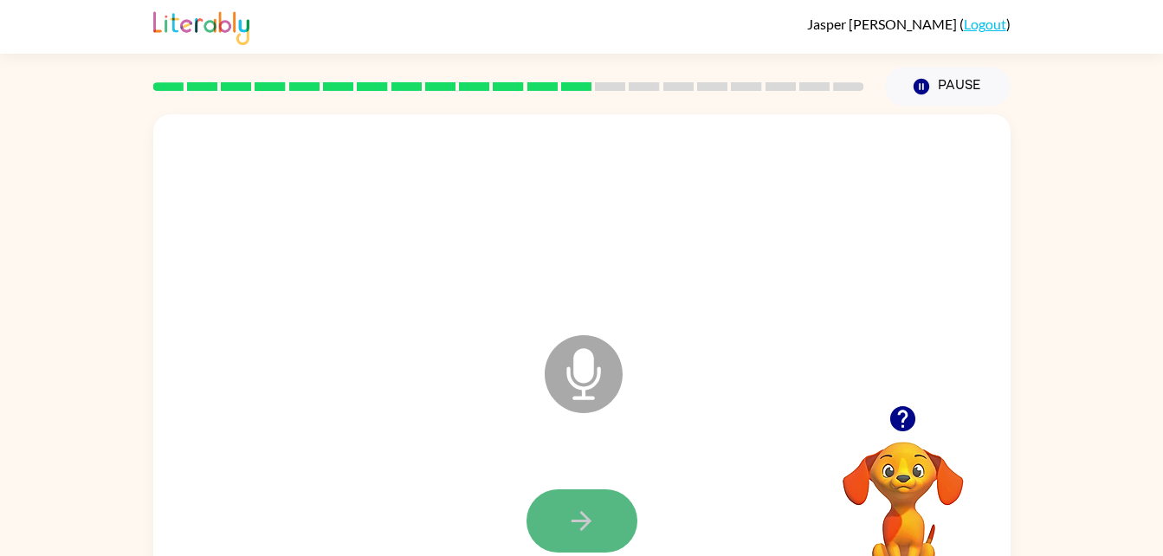
click at [547, 519] on button "button" at bounding box center [581, 520] width 111 height 63
click at [608, 364] on icon at bounding box center [584, 374] width 78 height 78
click at [597, 540] on button "button" at bounding box center [581, 520] width 111 height 63
drag, startPoint x: 578, startPoint y: 361, endPoint x: 519, endPoint y: 416, distance: 80.8
click at [519, 416] on div "Microphone The Microphone is here when it is your turn to talk" at bounding box center [581, 361] width 857 height 494
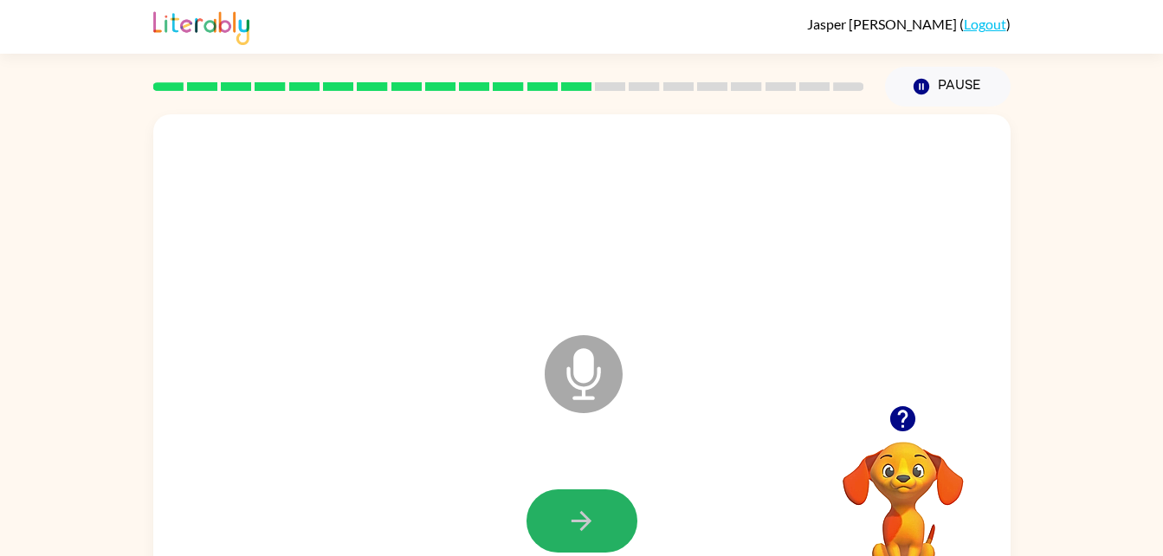
click at [580, 529] on icon "button" at bounding box center [581, 521] width 30 height 30
drag, startPoint x: 602, startPoint y: 359, endPoint x: 613, endPoint y: 354, distance: 12.4
click at [613, 354] on icon at bounding box center [584, 374] width 78 height 78
click at [589, 506] on icon "button" at bounding box center [581, 521] width 30 height 30
click at [593, 348] on icon at bounding box center [584, 374] width 78 height 78
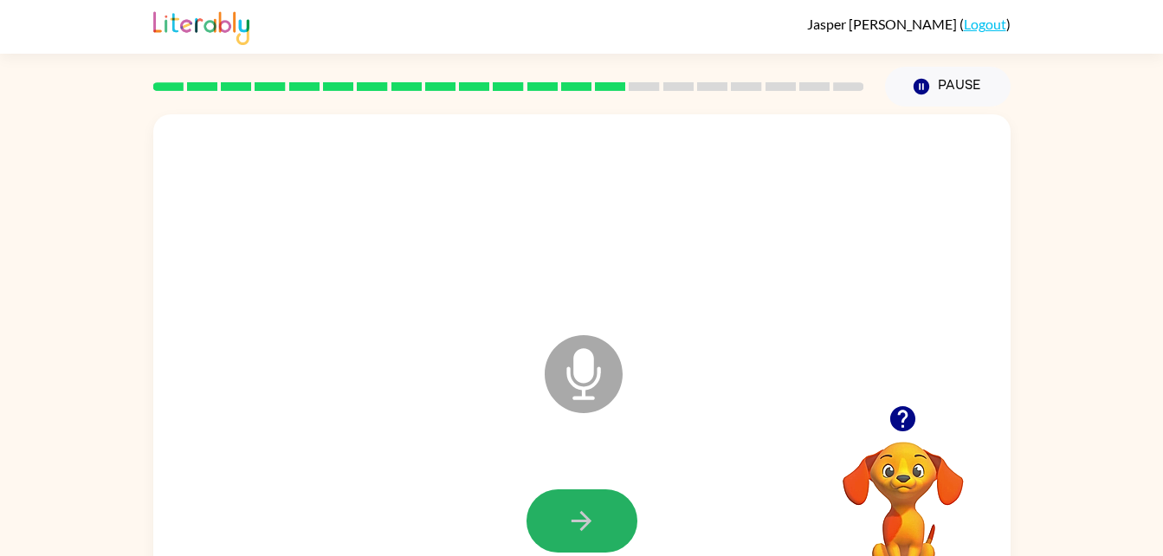
drag, startPoint x: 614, startPoint y: 507, endPoint x: 634, endPoint y: 430, distance: 79.6
click at [631, 438] on div "Microphone The Microphone is here when it is your turn to talk" at bounding box center [581, 361] width 857 height 494
click at [564, 514] on button "button" at bounding box center [581, 520] width 111 height 63
click at [602, 360] on icon at bounding box center [584, 374] width 78 height 78
click at [559, 500] on button "button" at bounding box center [581, 520] width 111 height 63
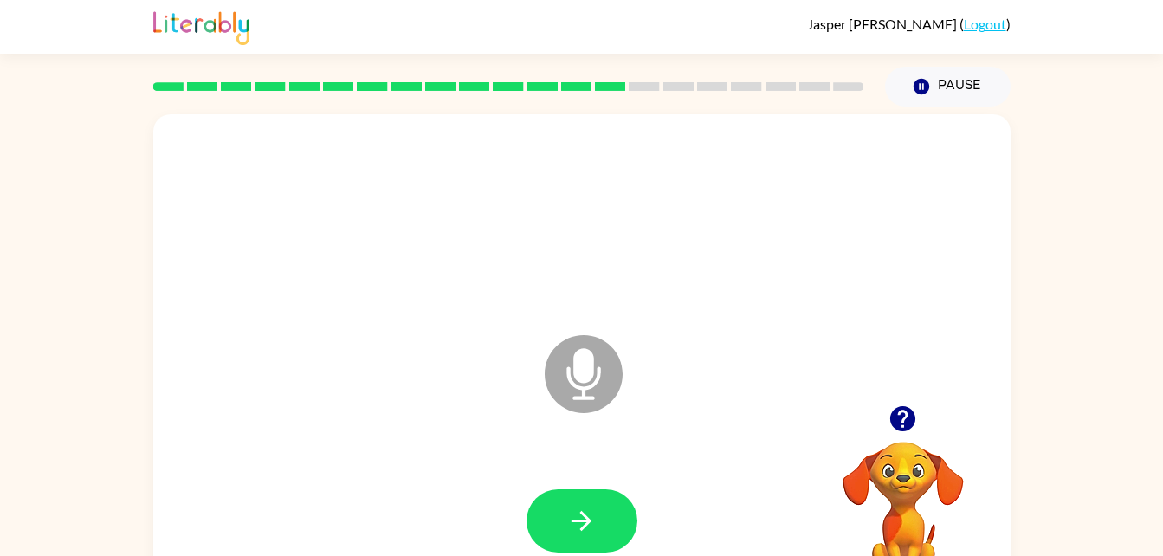
click at [587, 382] on icon "Microphone The Microphone is here when it is your turn to talk" at bounding box center [670, 396] width 260 height 130
click at [584, 506] on icon "button" at bounding box center [581, 521] width 30 height 30
click at [592, 396] on icon "Microphone The Microphone is here when it is your turn to talk" at bounding box center [670, 396] width 260 height 130
click at [540, 513] on button "button" at bounding box center [581, 520] width 111 height 63
click at [596, 368] on icon at bounding box center [584, 374] width 78 height 78
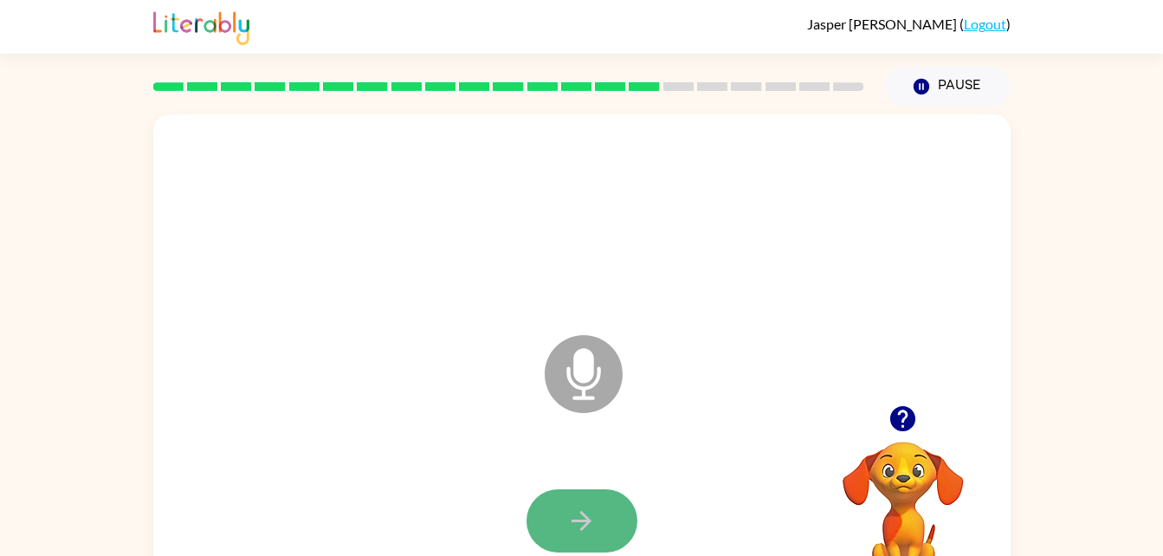
click at [590, 498] on button "button" at bounding box center [581, 520] width 111 height 63
click at [600, 374] on icon "Microphone The Microphone is here when it is your turn to talk" at bounding box center [670, 396] width 260 height 130
click at [586, 512] on icon "button" at bounding box center [581, 521] width 30 height 30
click at [591, 389] on icon at bounding box center [584, 374] width 78 height 78
click at [578, 504] on button "button" at bounding box center [581, 520] width 111 height 63
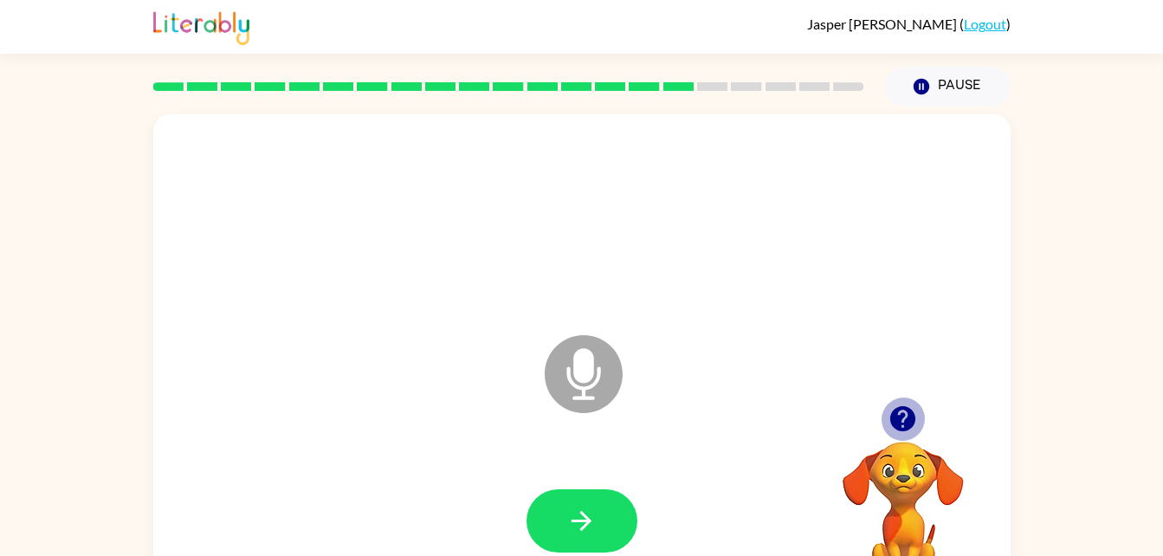
click at [911, 418] on icon "button" at bounding box center [902, 418] width 25 height 25
click at [567, 358] on icon at bounding box center [584, 374] width 78 height 78
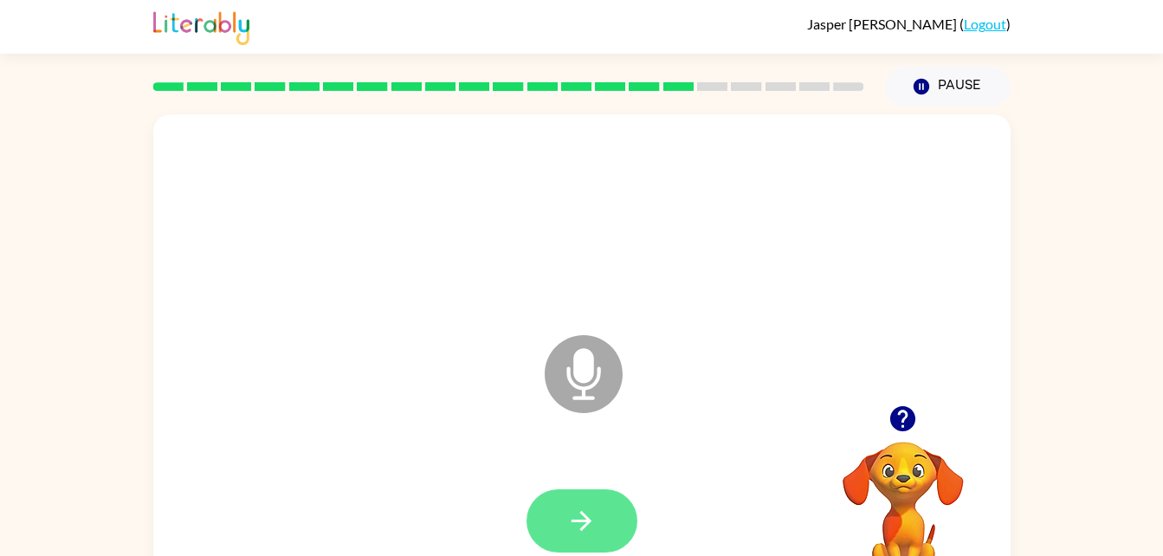
click at [571, 497] on button "button" at bounding box center [581, 520] width 111 height 63
click at [583, 379] on icon "Microphone The Microphone is here when it is your turn to talk" at bounding box center [670, 396] width 260 height 130
click at [584, 507] on icon "button" at bounding box center [581, 521] width 30 height 30
drag, startPoint x: 583, startPoint y: 355, endPoint x: 593, endPoint y: 351, distance: 10.1
click at [593, 351] on icon "Microphone The Microphone is here when it is your turn to talk" at bounding box center [670, 396] width 260 height 130
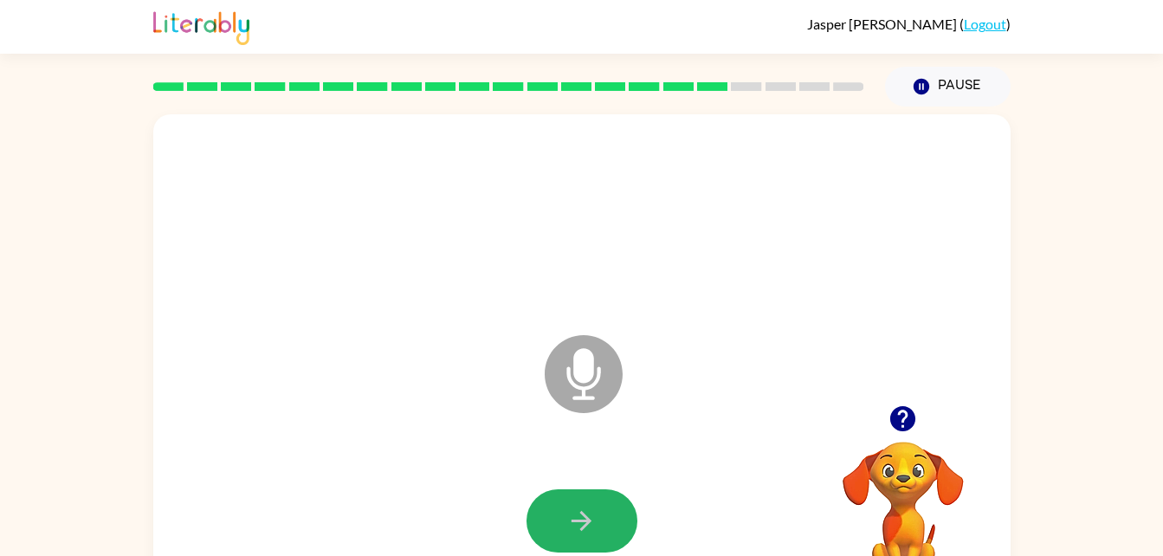
click at [556, 493] on button "button" at bounding box center [581, 520] width 111 height 63
click at [579, 409] on icon at bounding box center [584, 374] width 78 height 78
click at [583, 508] on icon "button" at bounding box center [581, 521] width 30 height 30
click at [604, 364] on icon at bounding box center [584, 374] width 78 height 78
click at [601, 511] on button "button" at bounding box center [581, 520] width 111 height 63
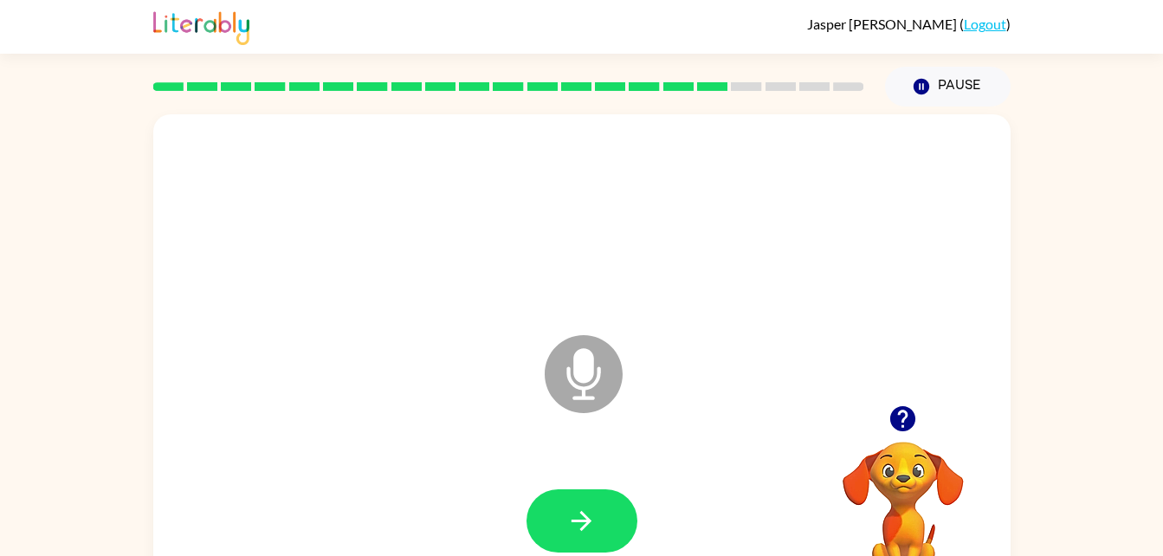
drag, startPoint x: 597, startPoint y: 384, endPoint x: 612, endPoint y: 395, distance: 18.0
click at [612, 395] on icon at bounding box center [584, 374] width 78 height 78
click at [545, 483] on div at bounding box center [582, 521] width 822 height 142
click at [555, 496] on button "button" at bounding box center [581, 520] width 111 height 63
click at [570, 366] on icon at bounding box center [584, 374] width 78 height 78
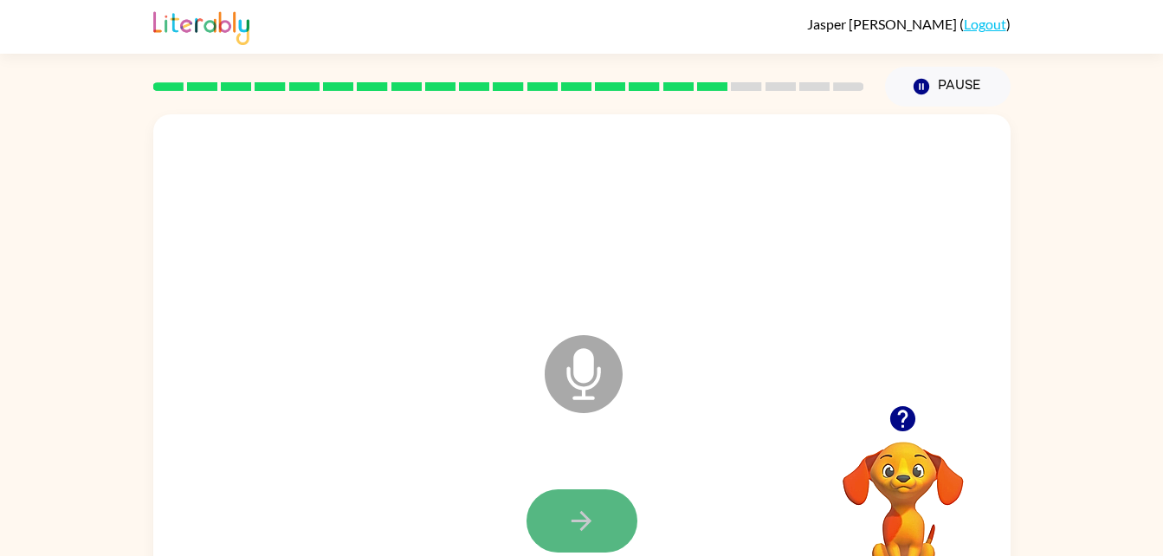
click at [555, 513] on button "button" at bounding box center [581, 520] width 111 height 63
click at [585, 359] on icon "Microphone The Microphone is here when it is your turn to talk" at bounding box center [670, 396] width 260 height 130
click at [577, 512] on icon "button" at bounding box center [581, 521] width 30 height 30
click at [596, 385] on icon "Microphone The Microphone is here when it is your turn to talk" at bounding box center [670, 396] width 260 height 130
click at [573, 497] on button "button" at bounding box center [581, 520] width 111 height 63
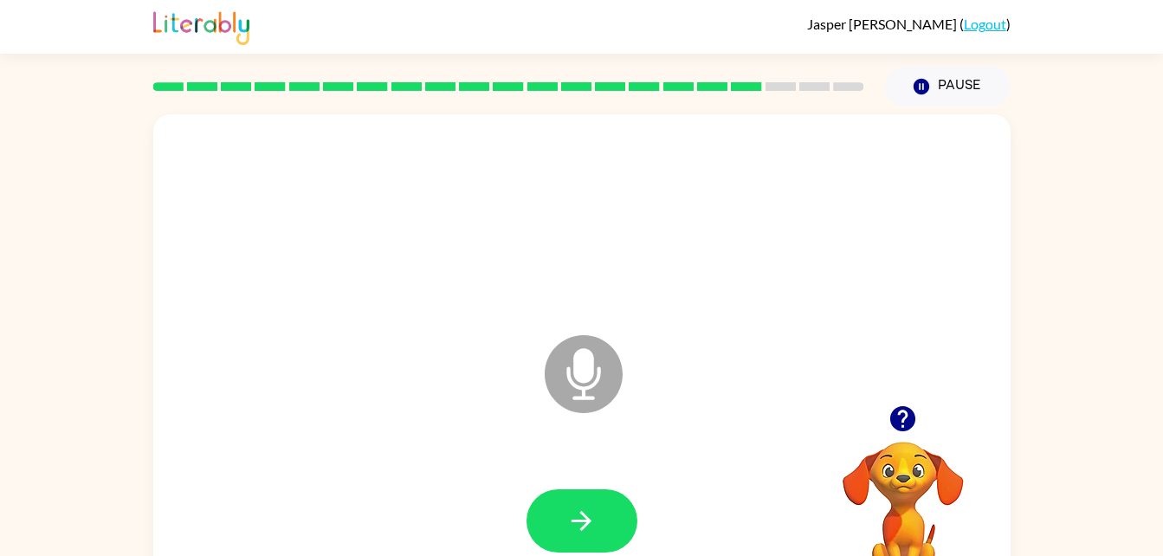
drag, startPoint x: 608, startPoint y: 381, endPoint x: 618, endPoint y: 377, distance: 11.3
click at [618, 377] on icon at bounding box center [584, 374] width 78 height 78
click at [603, 504] on button "button" at bounding box center [581, 520] width 111 height 63
click at [598, 364] on icon at bounding box center [584, 374] width 78 height 78
click at [577, 509] on icon "button" at bounding box center [581, 521] width 30 height 30
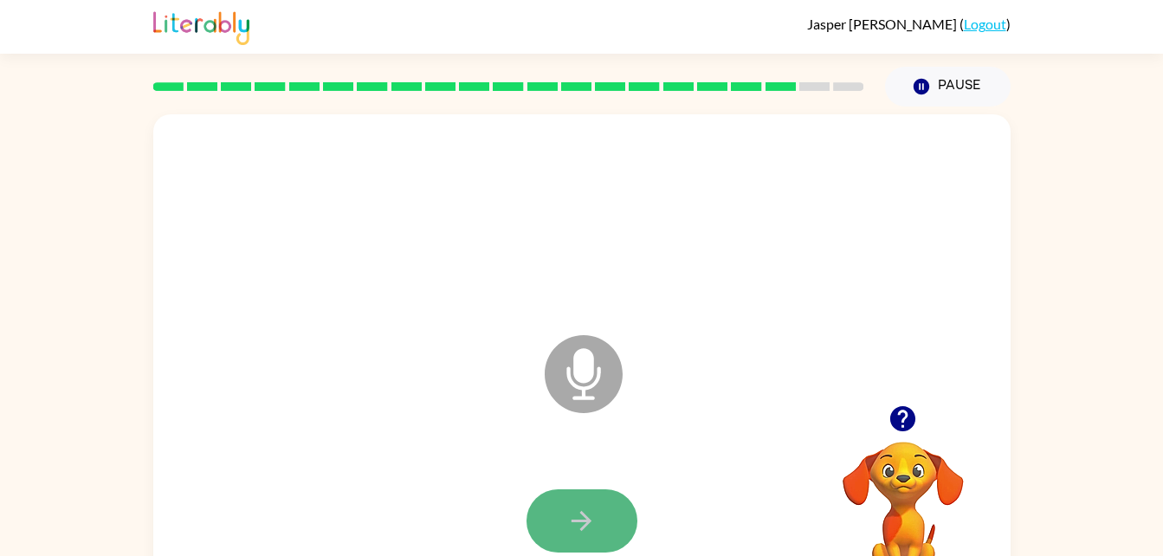
click at [604, 518] on button "button" at bounding box center [581, 520] width 111 height 63
click at [579, 371] on icon "Microphone The Microphone is here when it is your turn to talk" at bounding box center [670, 396] width 260 height 130
click at [599, 519] on button "button" at bounding box center [581, 520] width 111 height 63
click at [575, 355] on icon "Microphone The Microphone is here when it is your turn to talk" at bounding box center [670, 396] width 260 height 130
click at [545, 505] on button "button" at bounding box center [581, 520] width 111 height 63
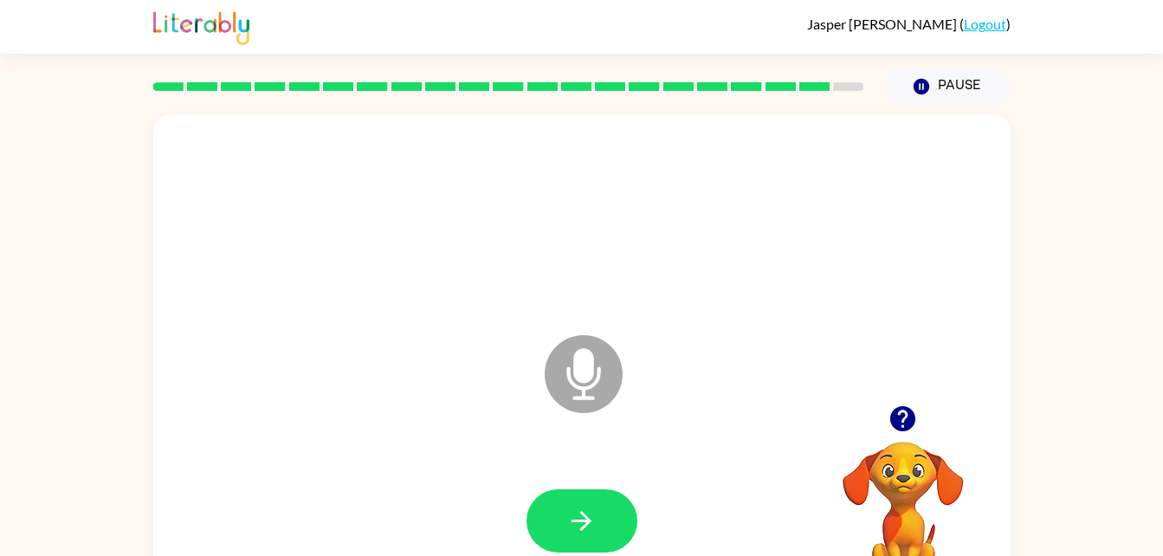
drag, startPoint x: 587, startPoint y: 386, endPoint x: 599, endPoint y: 391, distance: 13.2
click at [599, 391] on icon "Microphone The Microphone is here when it is your turn to talk" at bounding box center [670, 396] width 260 height 130
click at [590, 503] on button "button" at bounding box center [581, 520] width 111 height 63
click at [602, 377] on icon at bounding box center [584, 374] width 78 height 78
click at [585, 500] on button "button" at bounding box center [581, 520] width 111 height 63
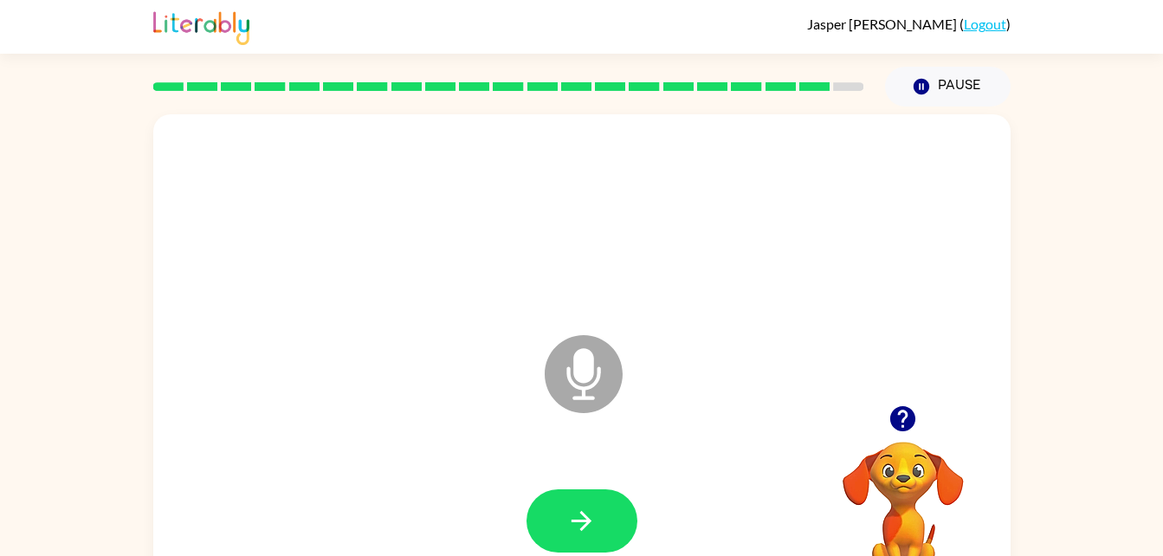
click at [907, 409] on icon "button" at bounding box center [902, 418] width 25 height 25
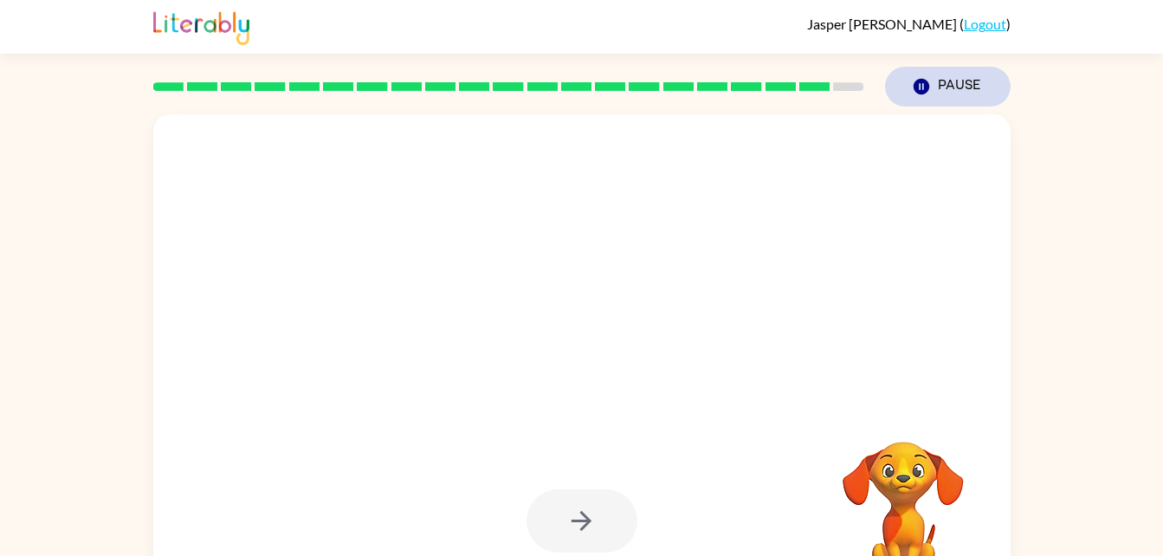
click at [954, 89] on button "Pause Pause" at bounding box center [948, 87] width 126 height 40
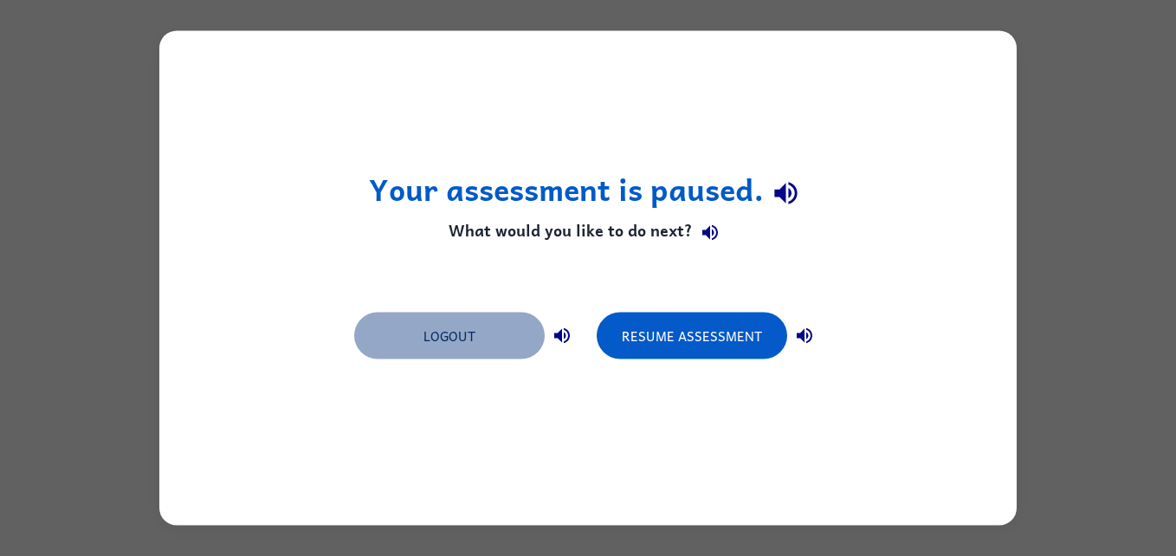
click at [450, 338] on button "Logout" at bounding box center [449, 336] width 190 height 47
